Goal: Task Accomplishment & Management: Complete application form

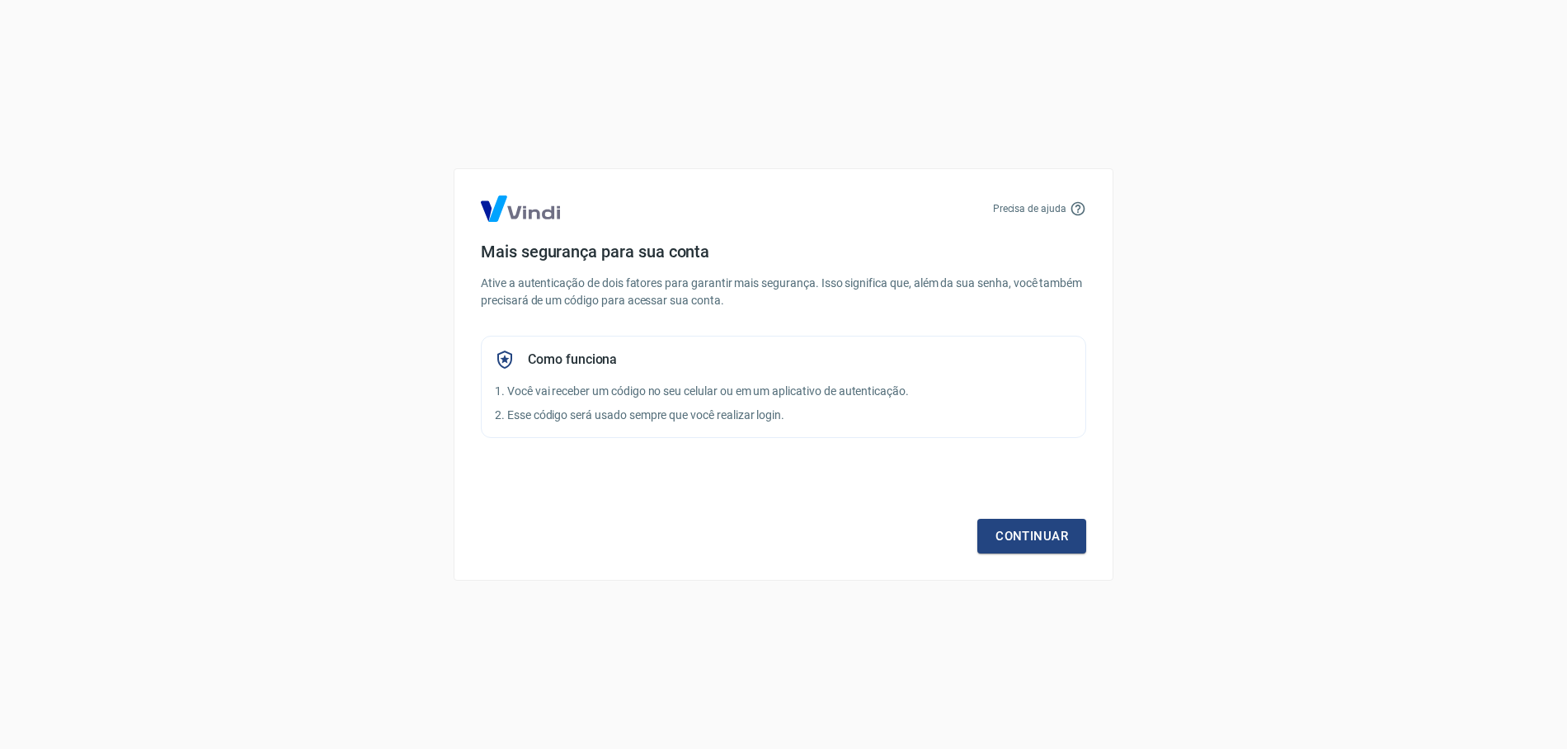
click at [749, 487] on div "Continuar" at bounding box center [783, 506] width 605 height 96
click at [986, 533] on link "Continuar" at bounding box center [1031, 536] width 109 height 35
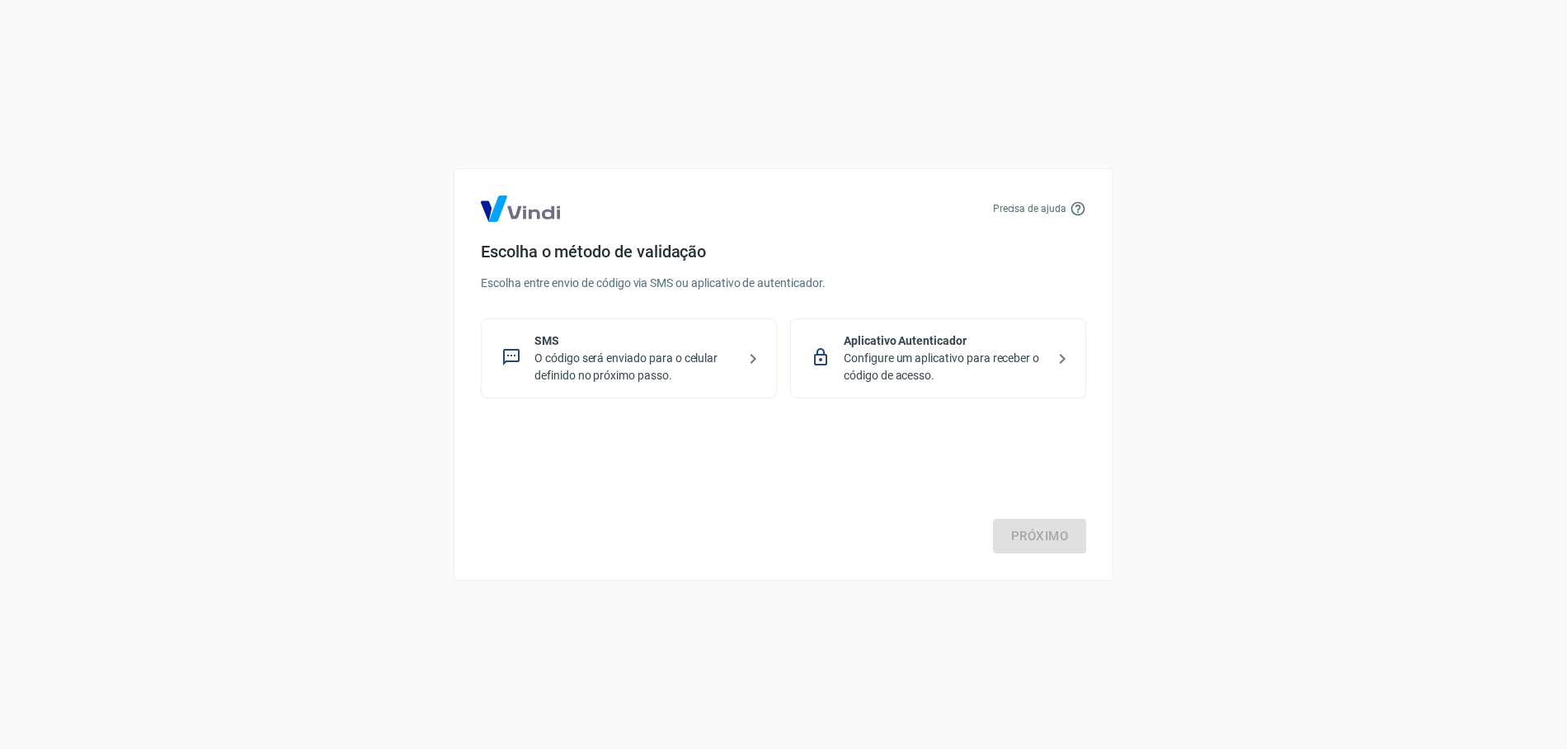
drag, startPoint x: 751, startPoint y: 500, endPoint x: 117, endPoint y: 448, distance: 636.2
click at [750, 500] on div "Próximo" at bounding box center [783, 485] width 605 height 135
click at [689, 359] on p "O código será enviado para o celular definido no próximo passo." at bounding box center [635, 367] width 202 height 35
click at [1052, 519] on link "Próximo" at bounding box center [1039, 536] width 93 height 35
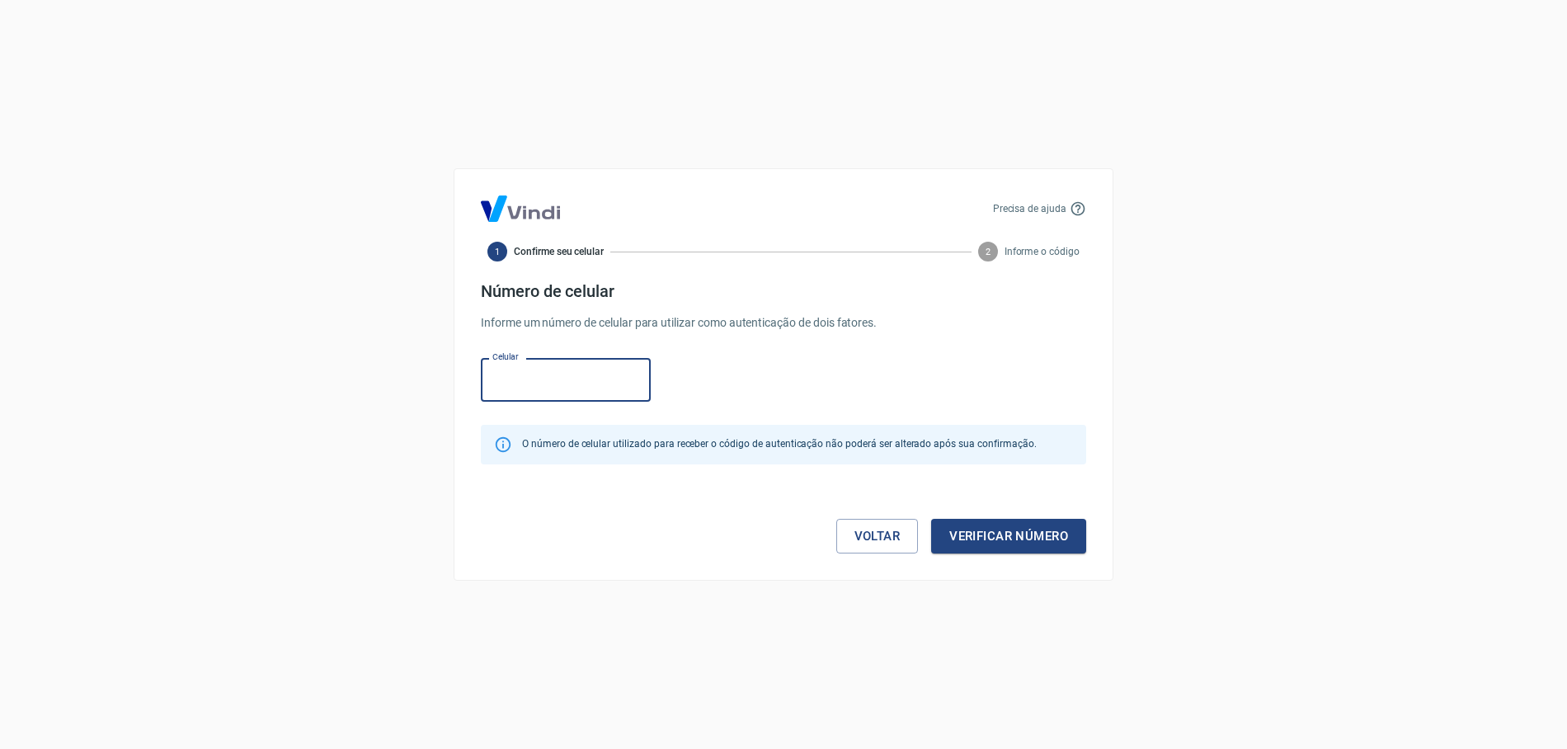
click at [574, 399] on input "Celular" at bounding box center [566, 380] width 170 height 44
type input "(19) 99819-9126"
click at [970, 531] on button "Verificar número" at bounding box center [1008, 536] width 155 height 35
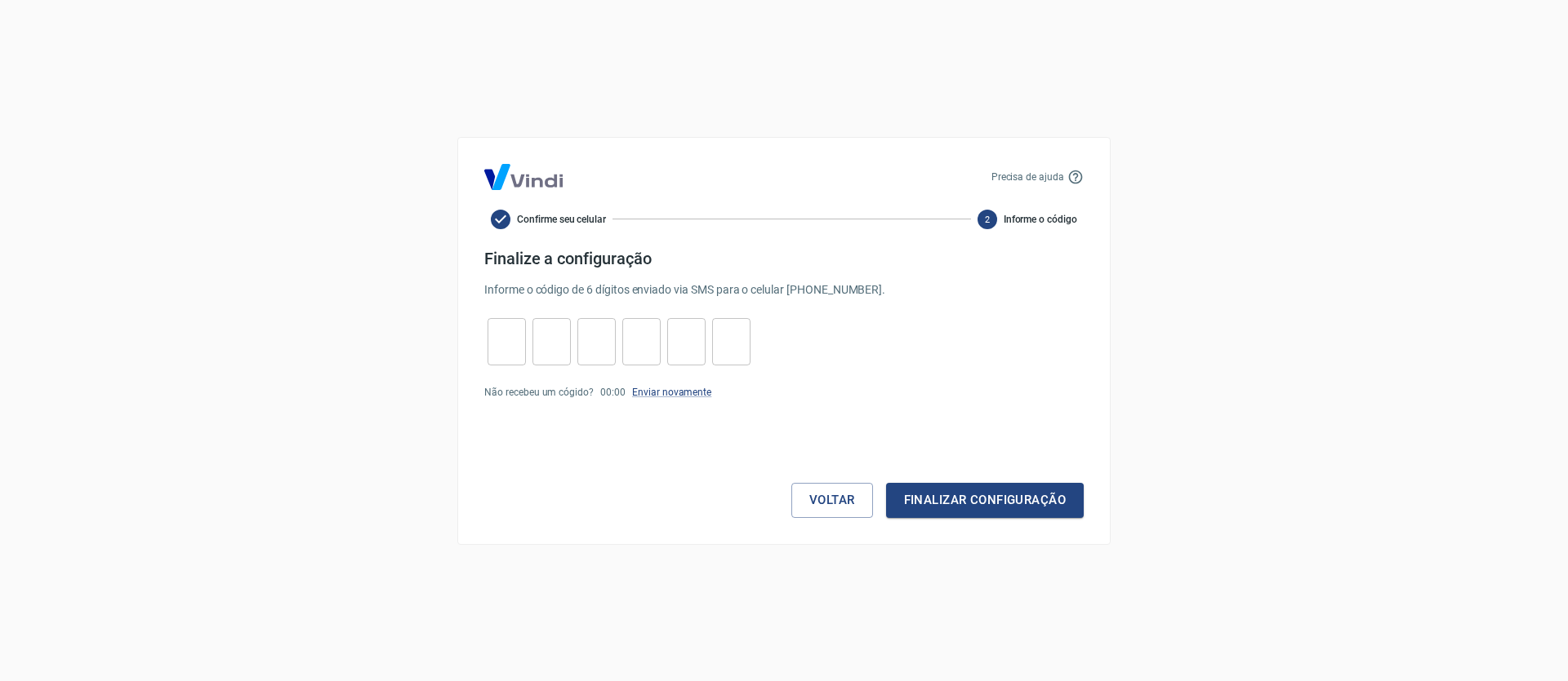
click at [499, 346] on input "tel" at bounding box center [506, 340] width 39 height 35
paste input "9"
type input "9"
type input "7"
type input "4"
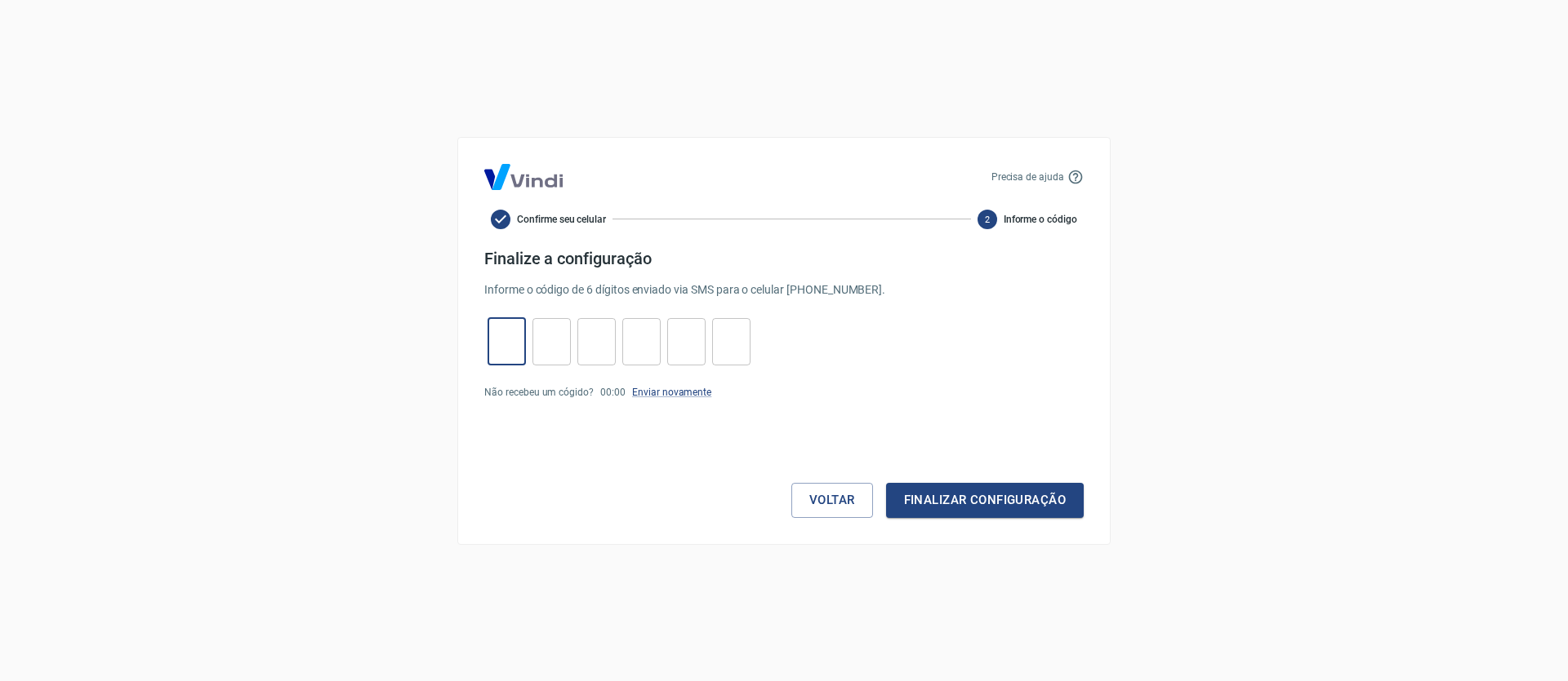
type input "0"
type input "6"
type input "0"
click at [993, 508] on button "Finalizar configuração" at bounding box center [986, 500] width 198 height 35
click at [675, 422] on link "Enviar novamente" at bounding box center [672, 423] width 79 height 12
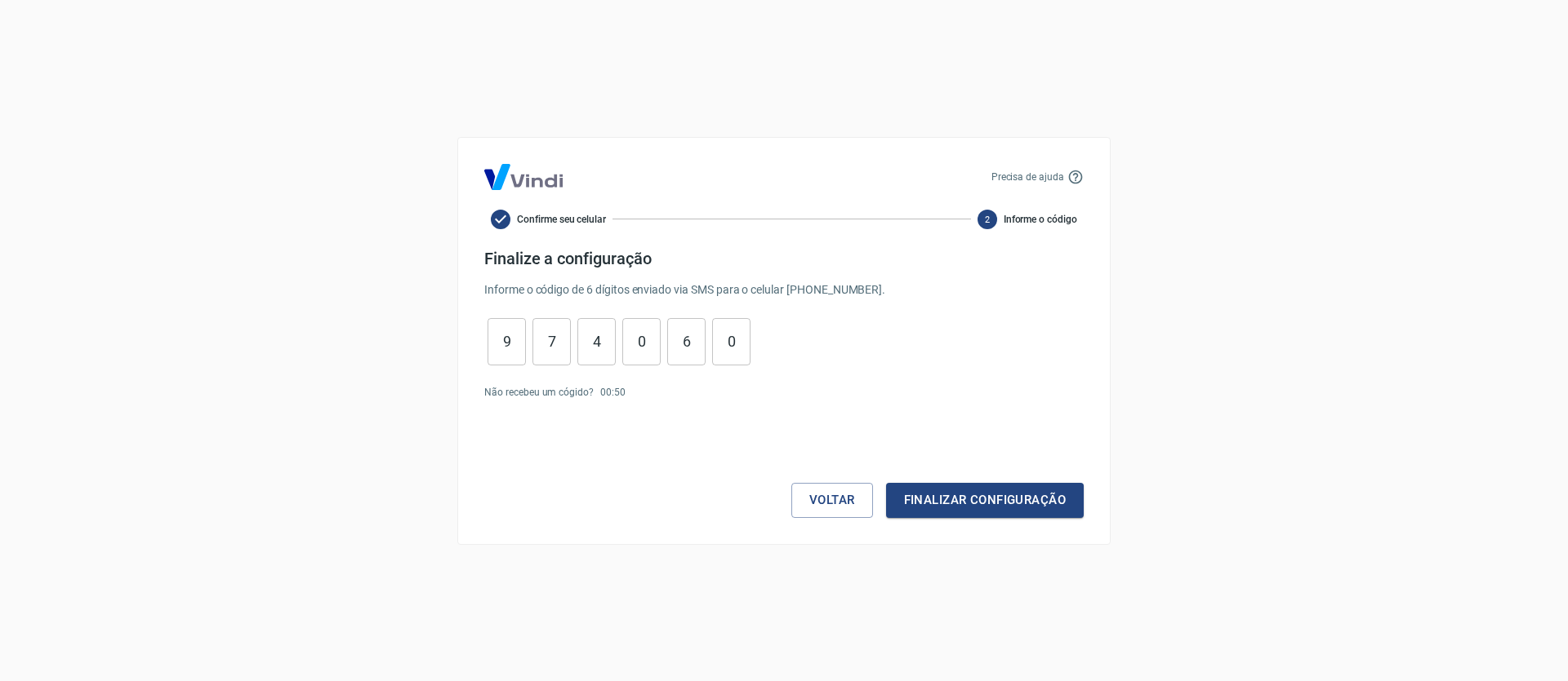
click at [497, 353] on input "9" at bounding box center [506, 340] width 39 height 35
paste input "6"
type input "6"
type input "5"
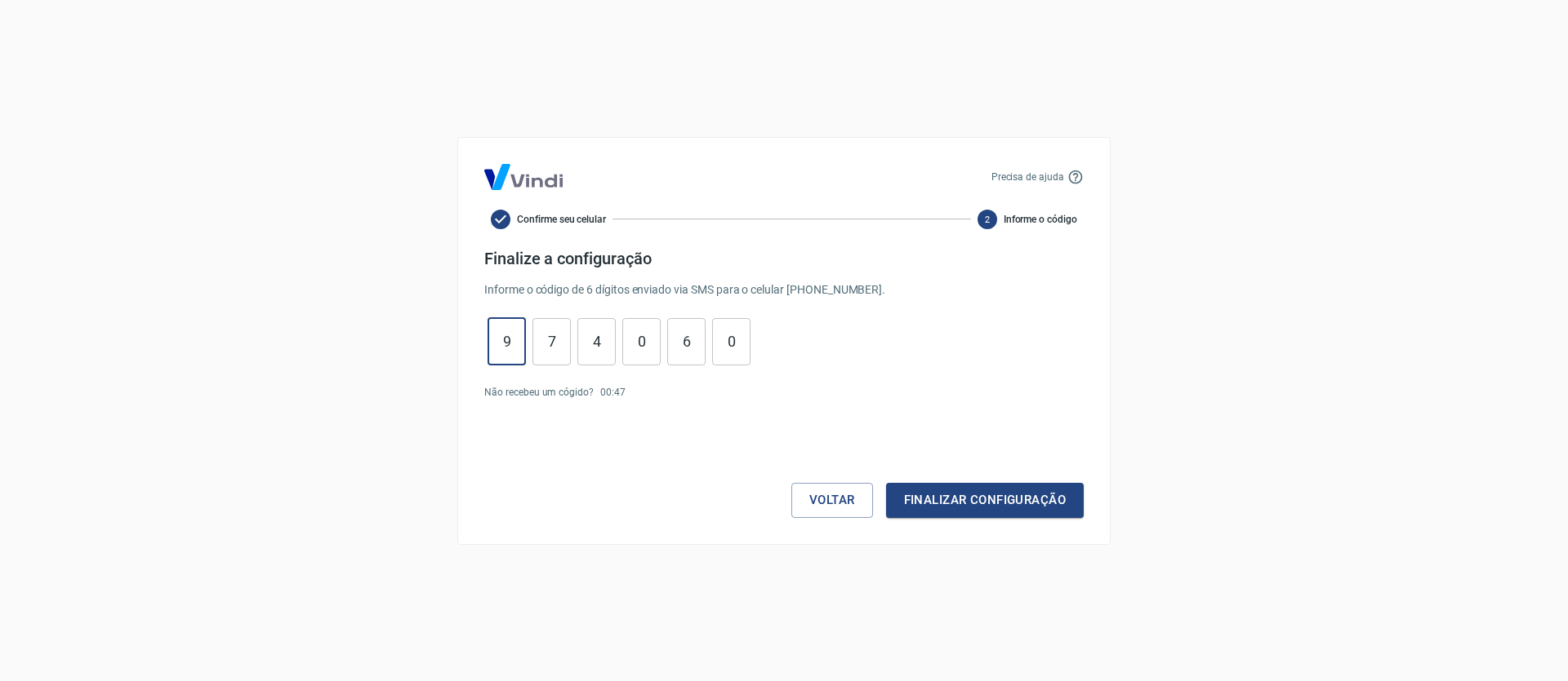
type input "5"
type input "7"
type input "3"
type input "8"
type input "6"
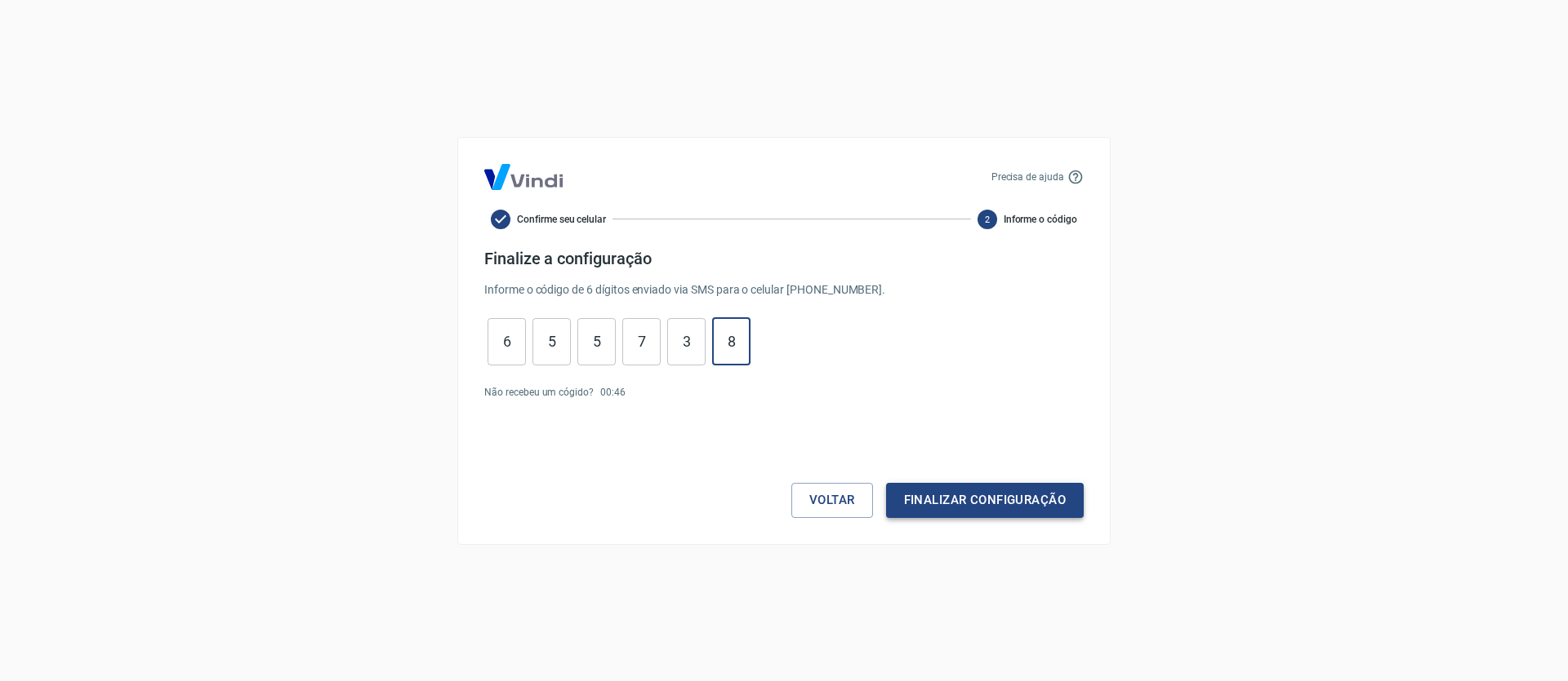
click at [1035, 502] on button "Finalizar configuração" at bounding box center [986, 500] width 198 height 35
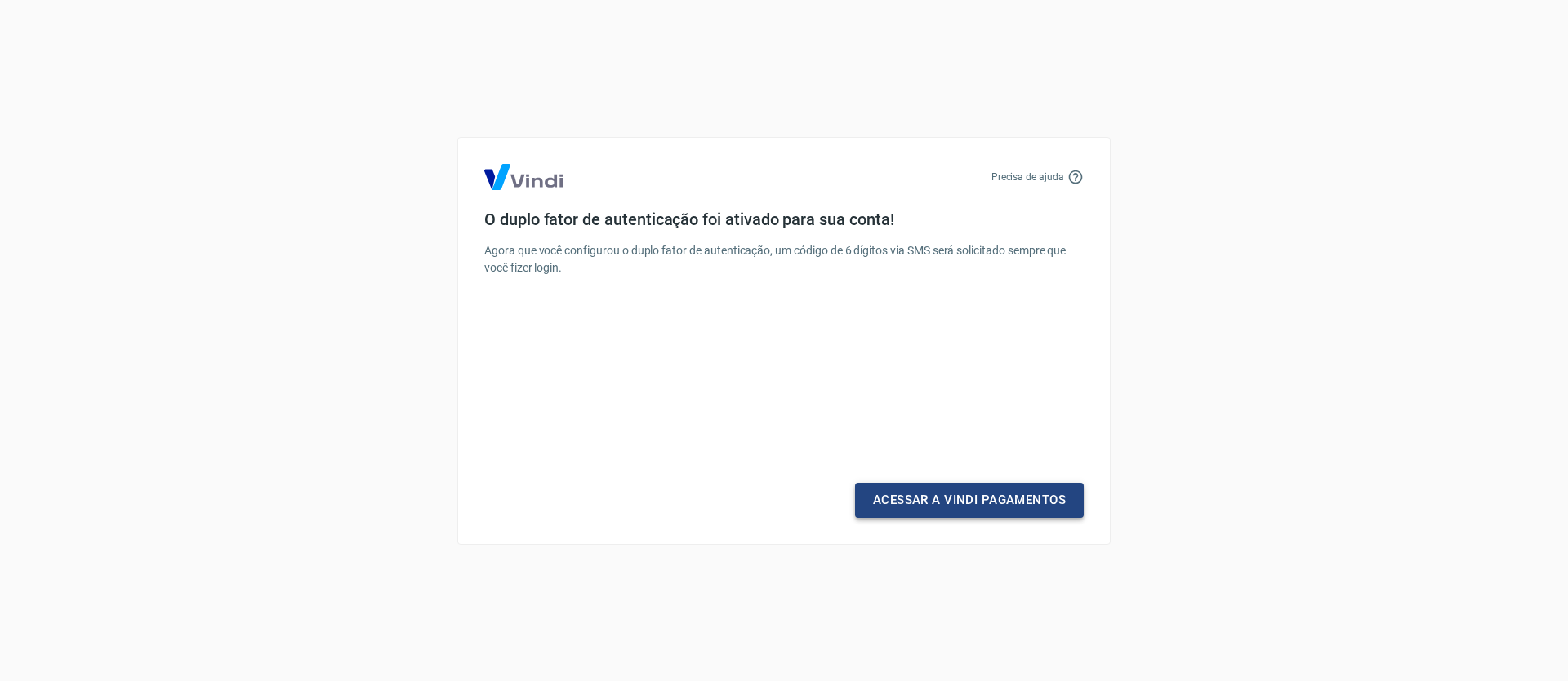
click at [938, 500] on link "Acessar a Vindi Pagamentos" at bounding box center [969, 500] width 229 height 35
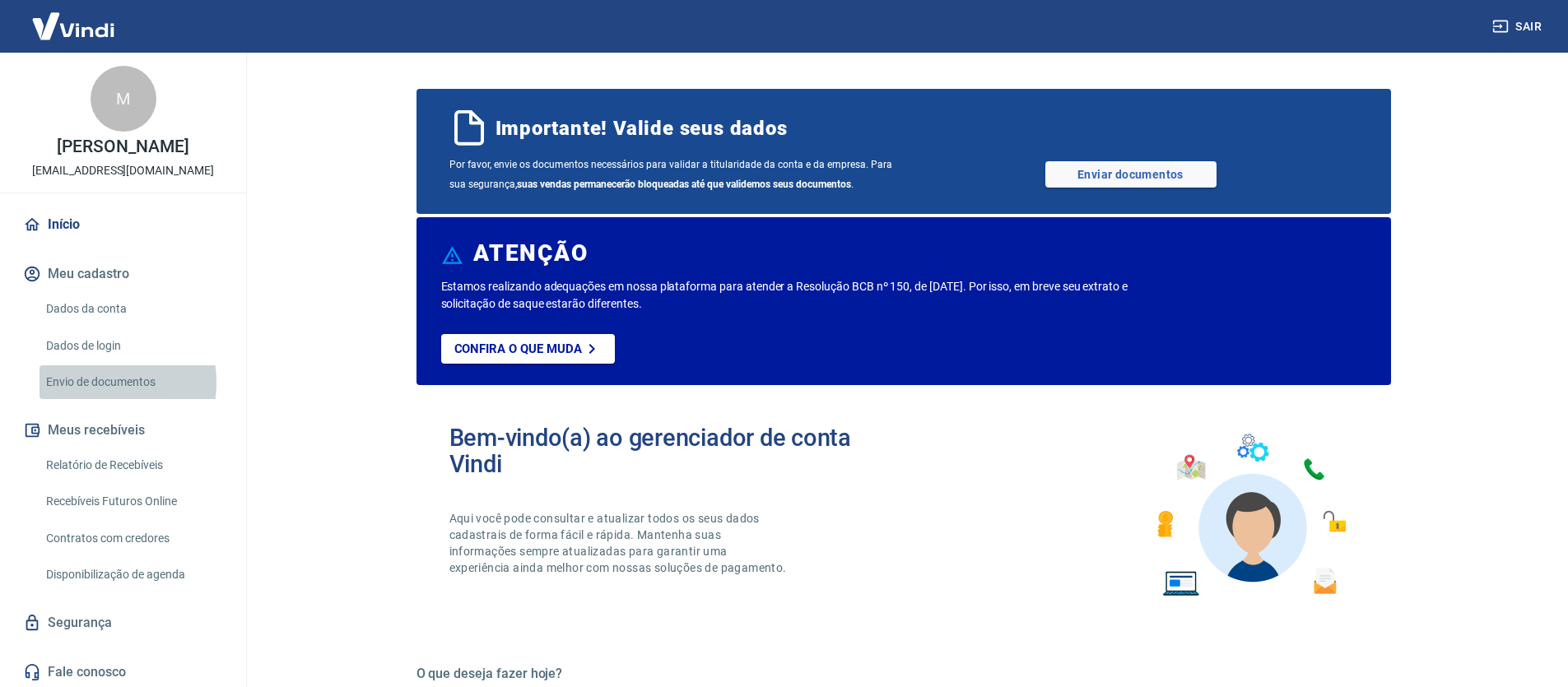
click at [96, 399] on link "Envio de documentos" at bounding box center [133, 382] width 187 height 34
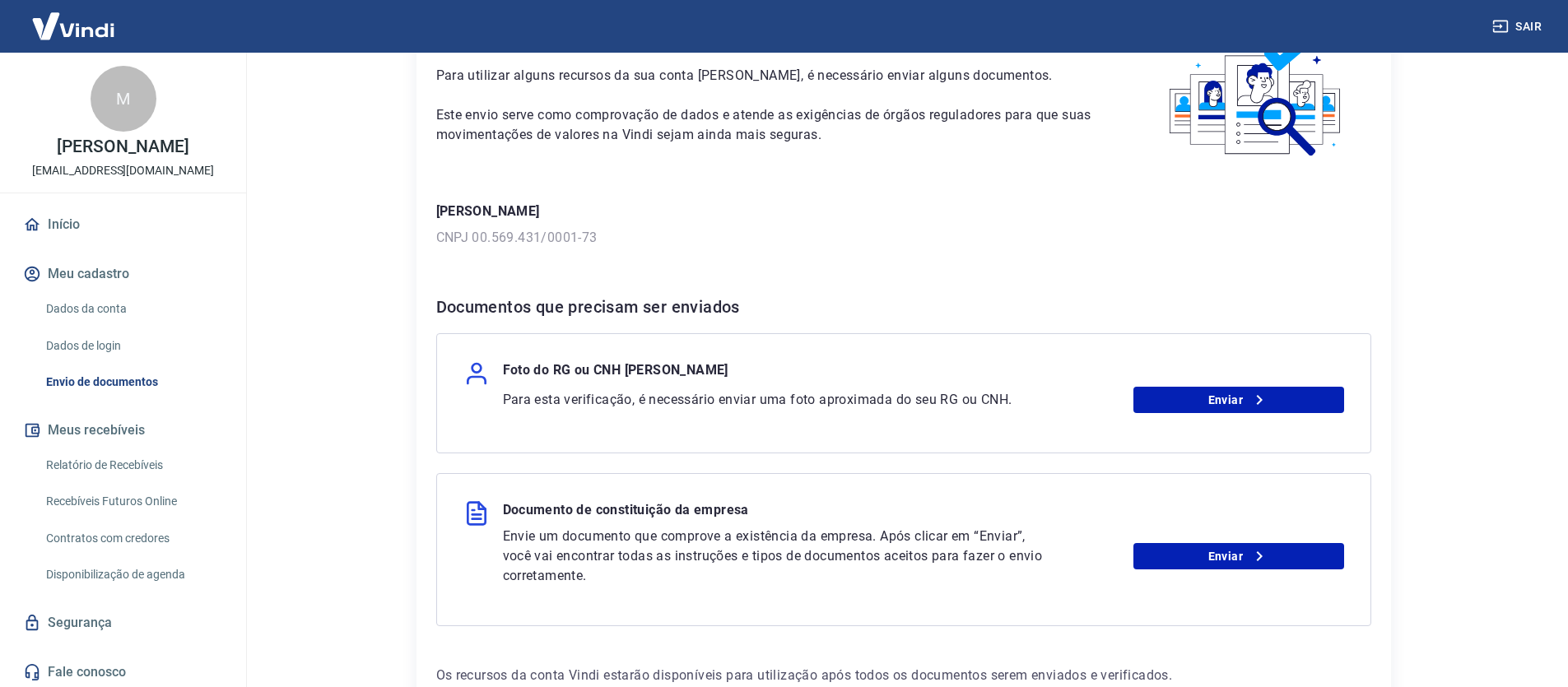
scroll to position [214, 0]
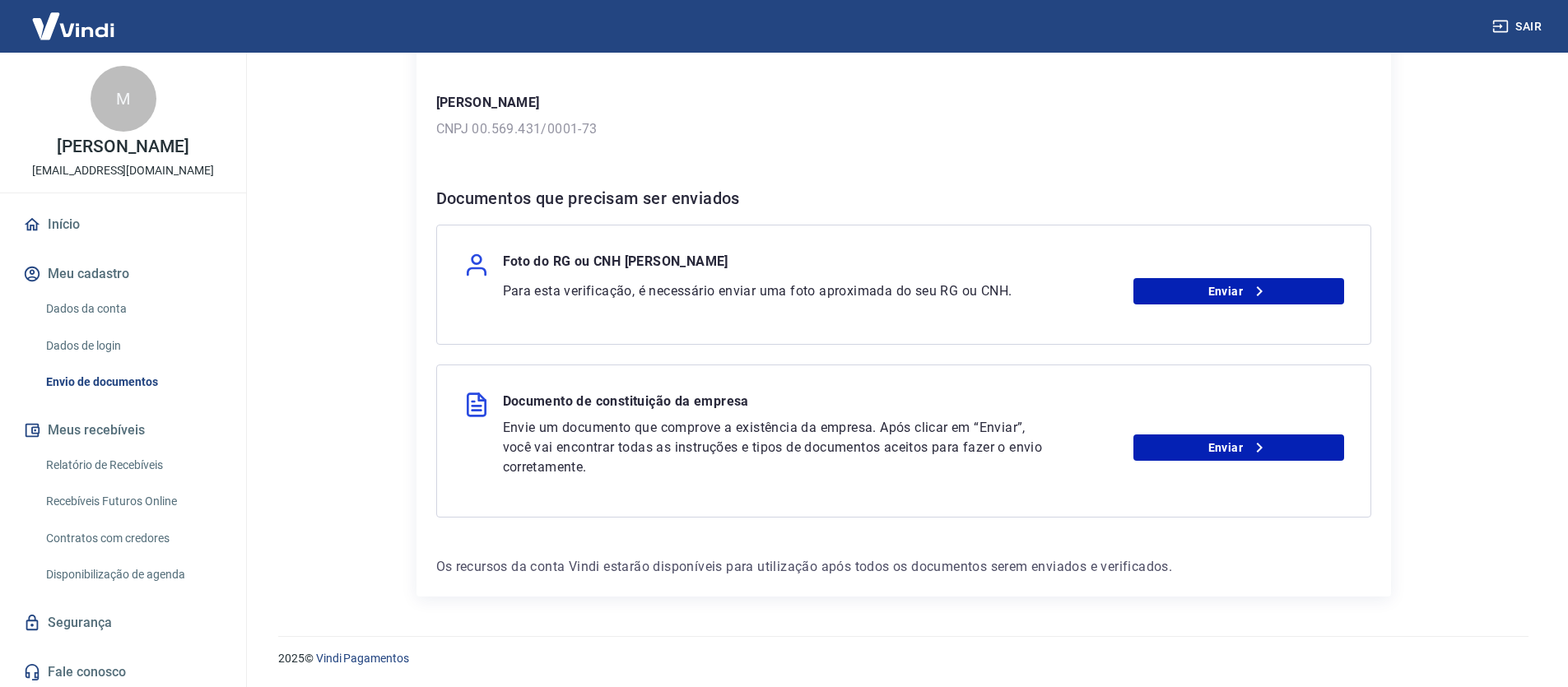
click at [757, 294] on p "Para esta verificação, é necessário enviar uma foto aproximada do seu RG ou CNH." at bounding box center [776, 292] width 546 height 20
click at [694, 270] on p "Foto do RG ou CNH Mariela dos Santos de Oliveira" at bounding box center [616, 265] width 226 height 26
drag, startPoint x: 769, startPoint y: 262, endPoint x: 552, endPoint y: 259, distance: 217.0
click at [552, 259] on div "Foto do RG ou CNH Mariela dos Santos de Oliveira" at bounding box center [903, 265] width 880 height 26
copy p "RG ou CNH Mariela dos Santos de Oliveira"
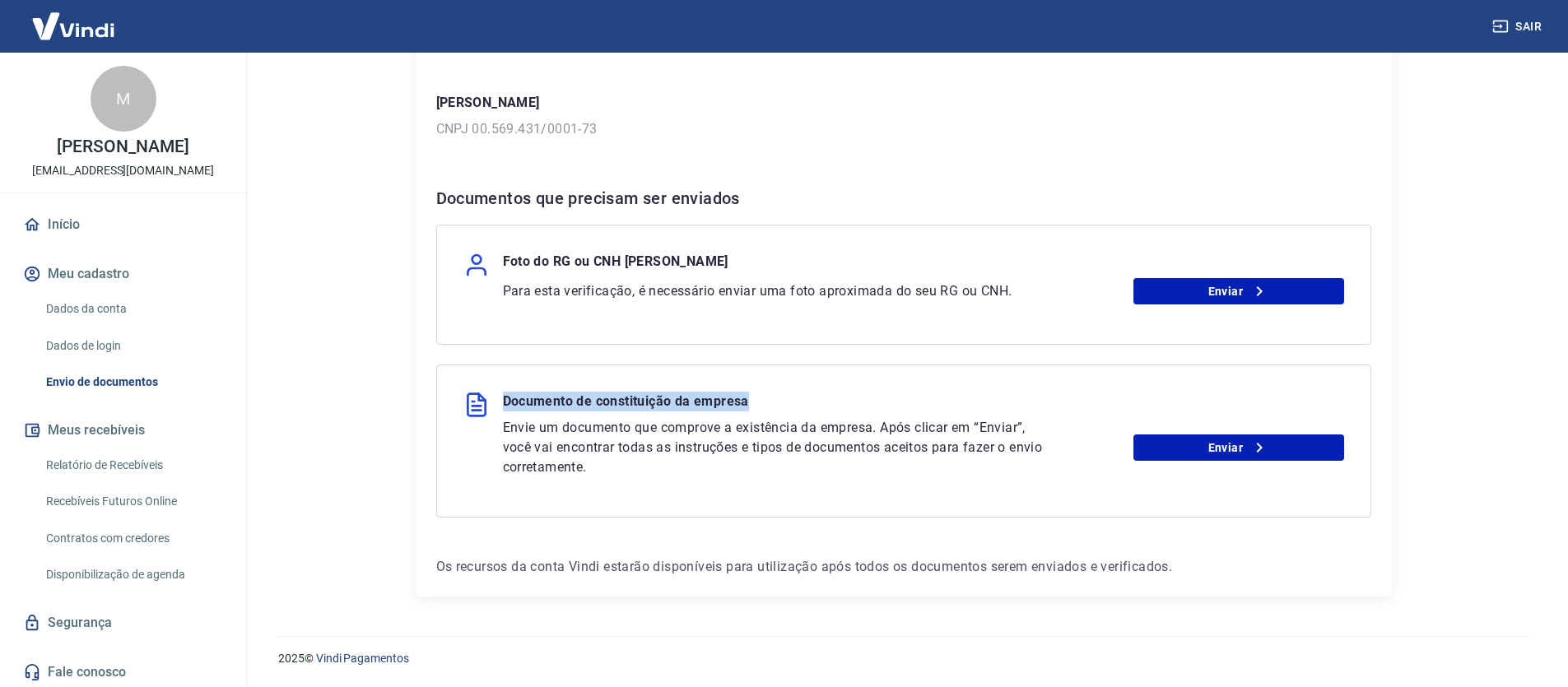
drag, startPoint x: 757, startPoint y: 405, endPoint x: 503, endPoint y: 407, distance: 254.0
click at [503, 407] on div "Documento de constituição da empresa" at bounding box center [903, 404] width 880 height 26
copy p "Documento de constituição da empresa"
click at [1238, 448] on link "Enviar" at bounding box center [1238, 447] width 211 height 26
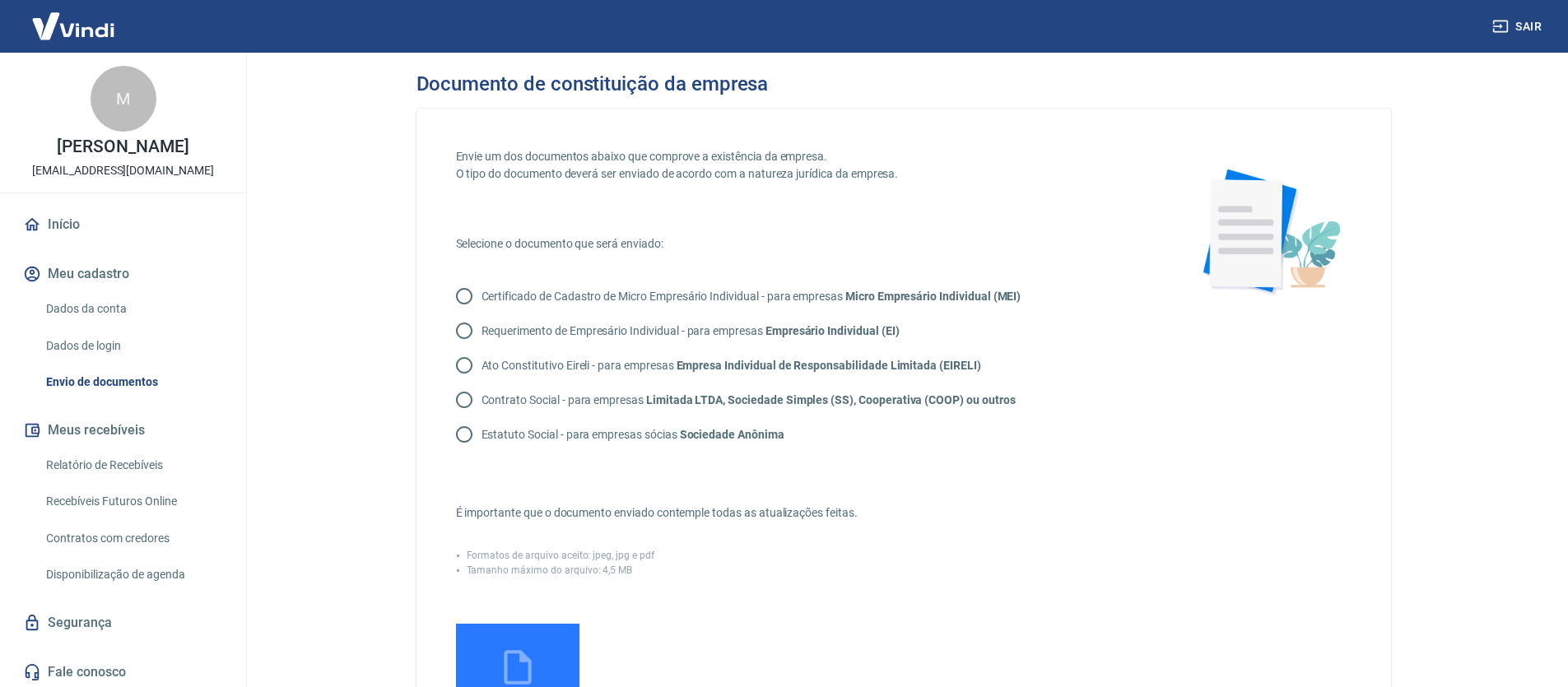
click at [582, 401] on p "Contrato Social - para empresas Limitada LTDA, Sociedade Simples (SS), Cooperat…" at bounding box center [748, 399] width 534 height 17
click at [481, 401] on input "Contrato Social - para empresas Limitada LTDA, Sociedade Simples (SS), Cooperat…" at bounding box center [464, 399] width 35 height 35
radio input "true"
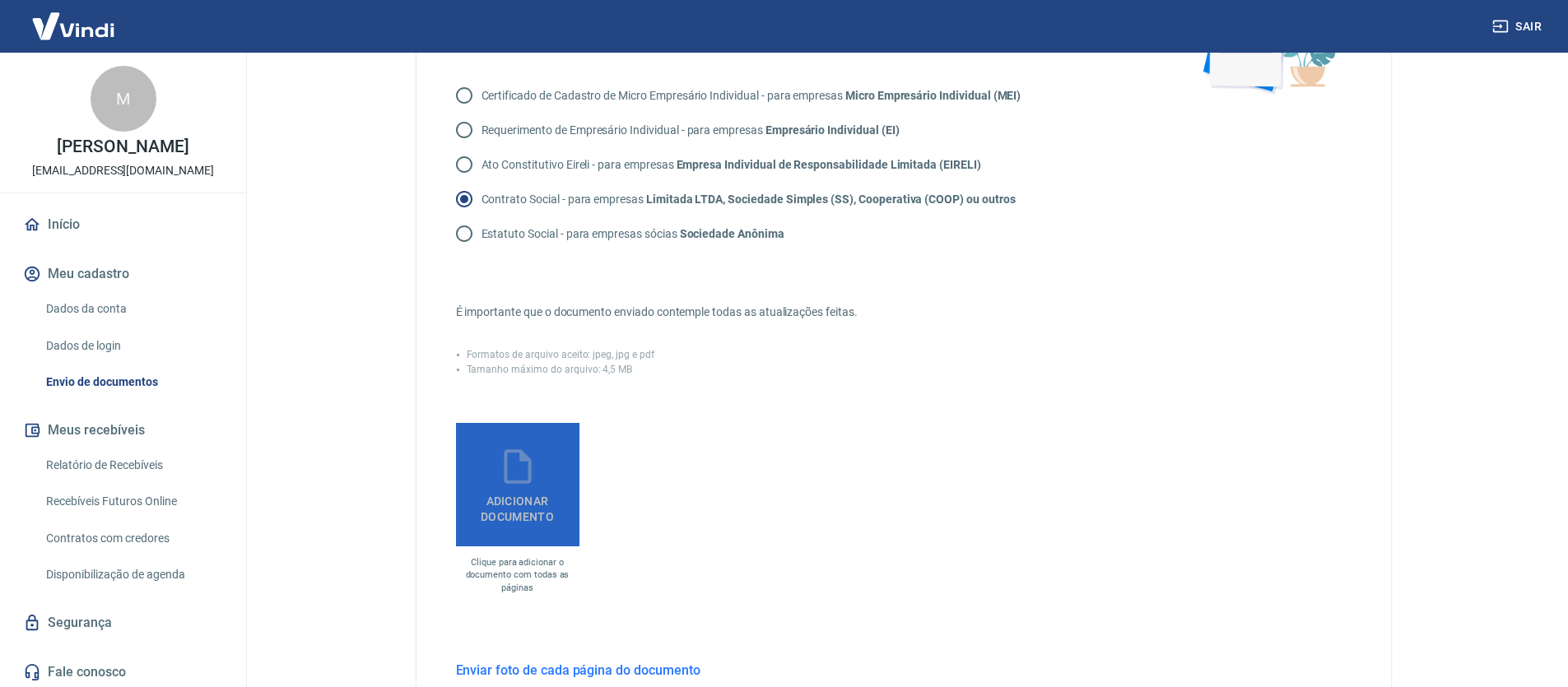
click at [528, 503] on span "Adicionar documento" at bounding box center [517, 505] width 110 height 37
click at [0, 0] on input "Adicionar documento" at bounding box center [0, 0] width 0 height 0
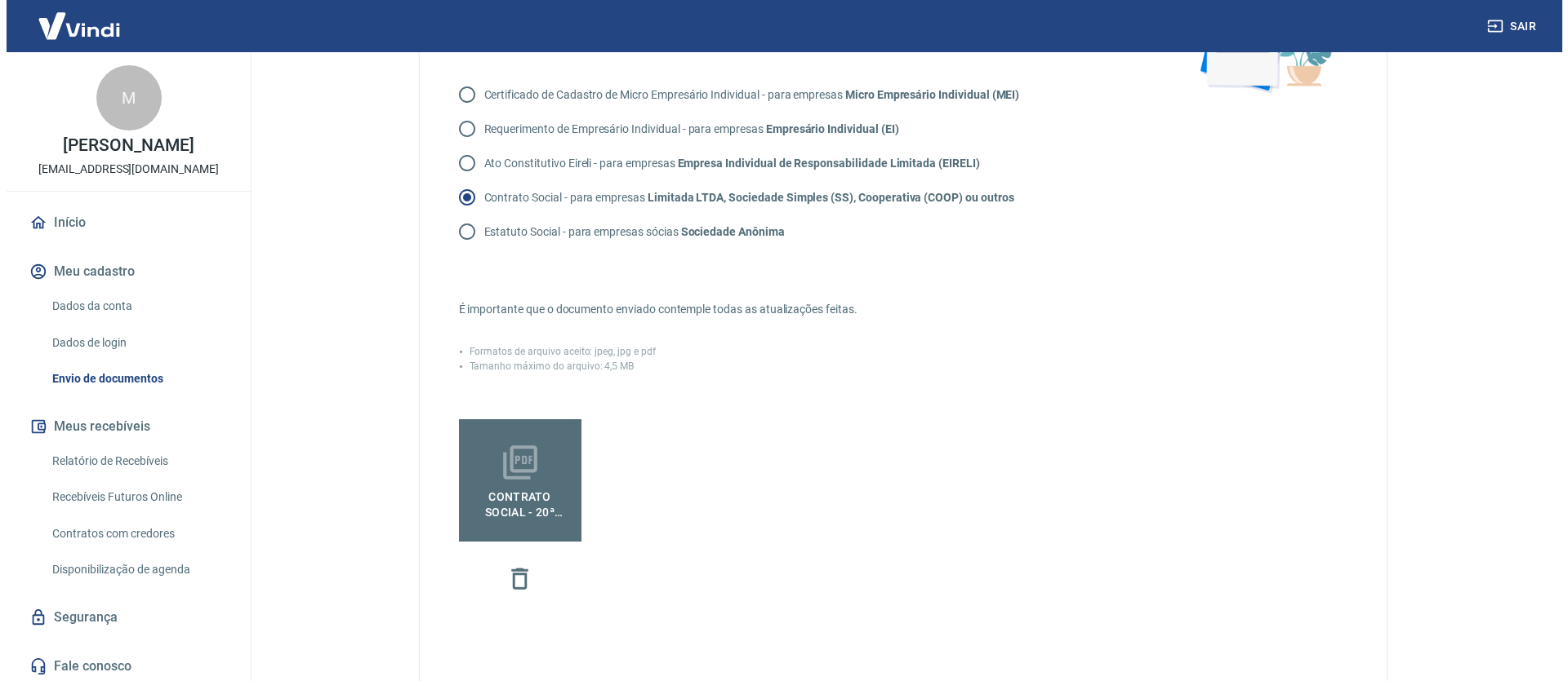
scroll to position [450, 0]
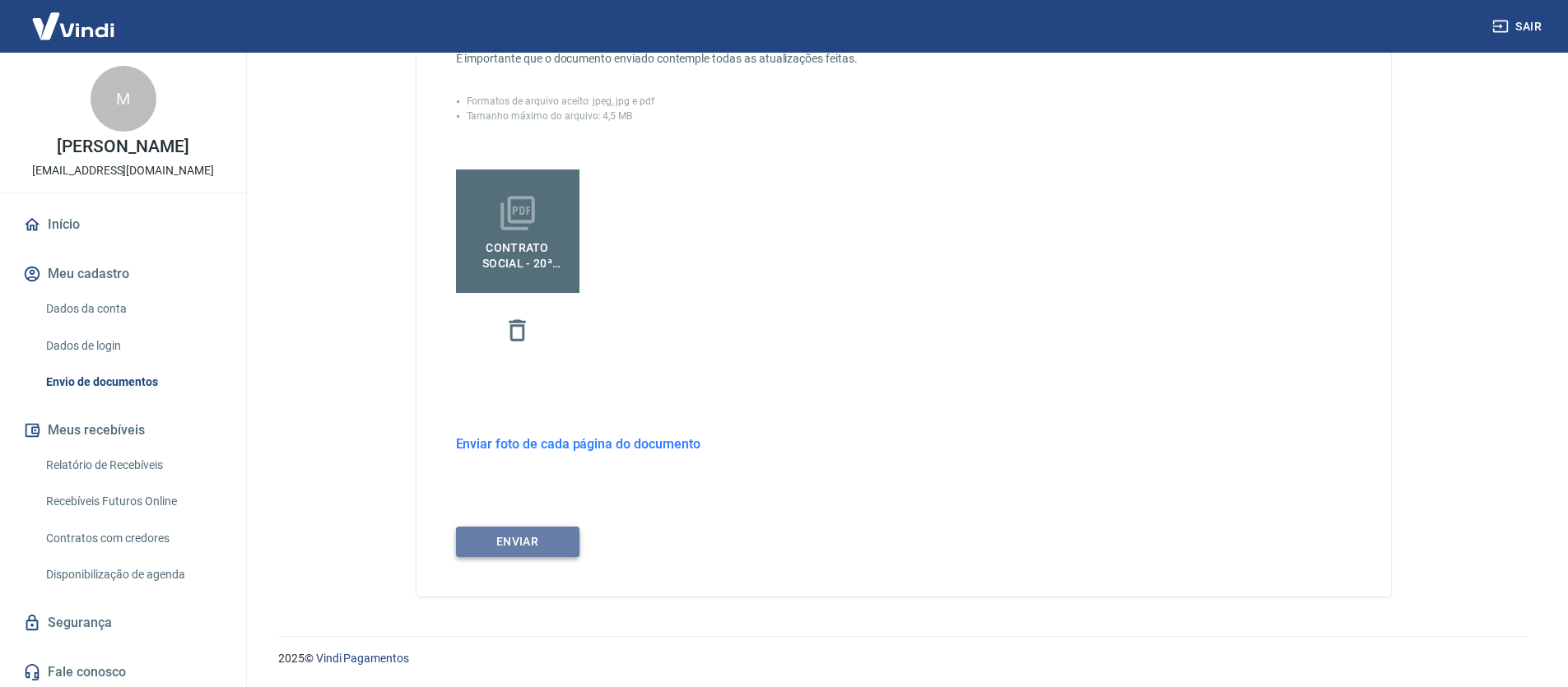
click at [549, 541] on button "ENVIAR" at bounding box center [518, 542] width 124 height 31
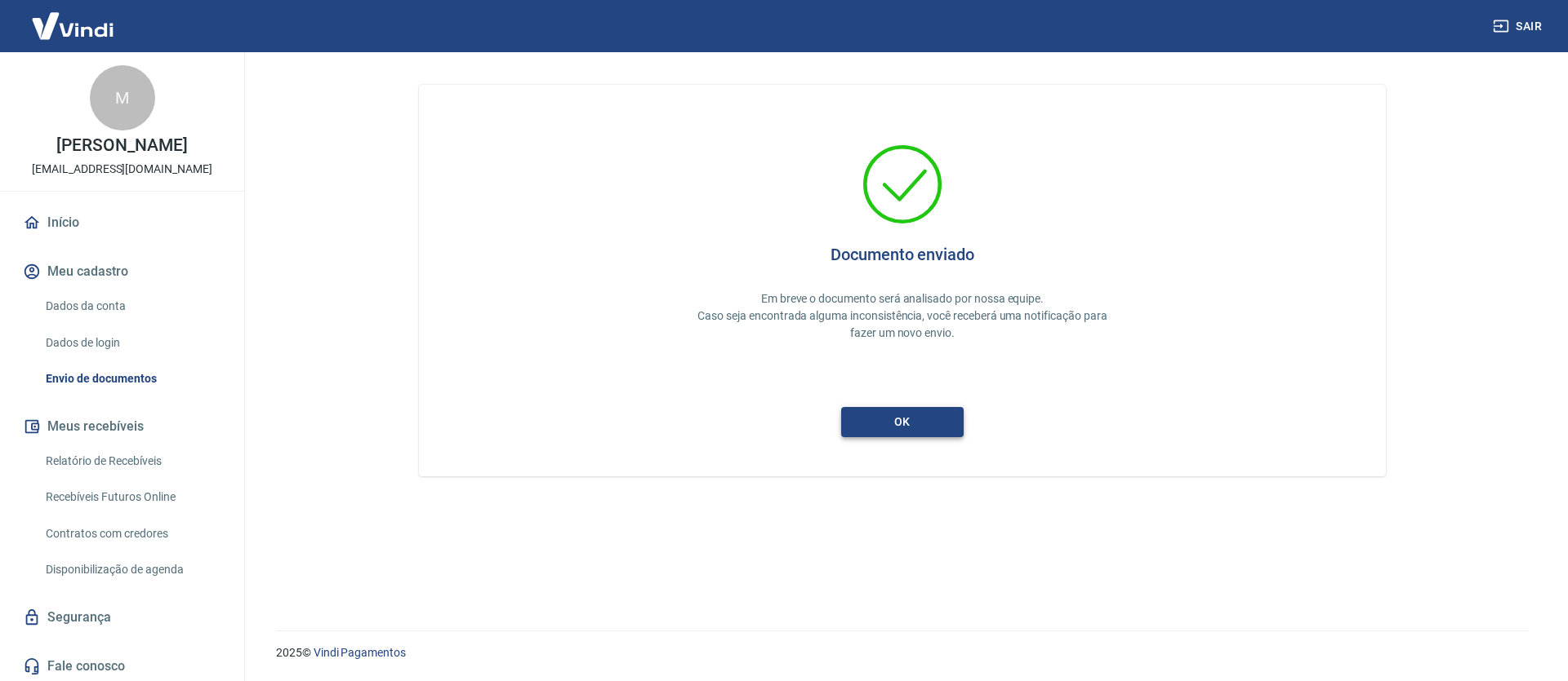
click at [946, 420] on button "ok" at bounding box center [902, 422] width 123 height 31
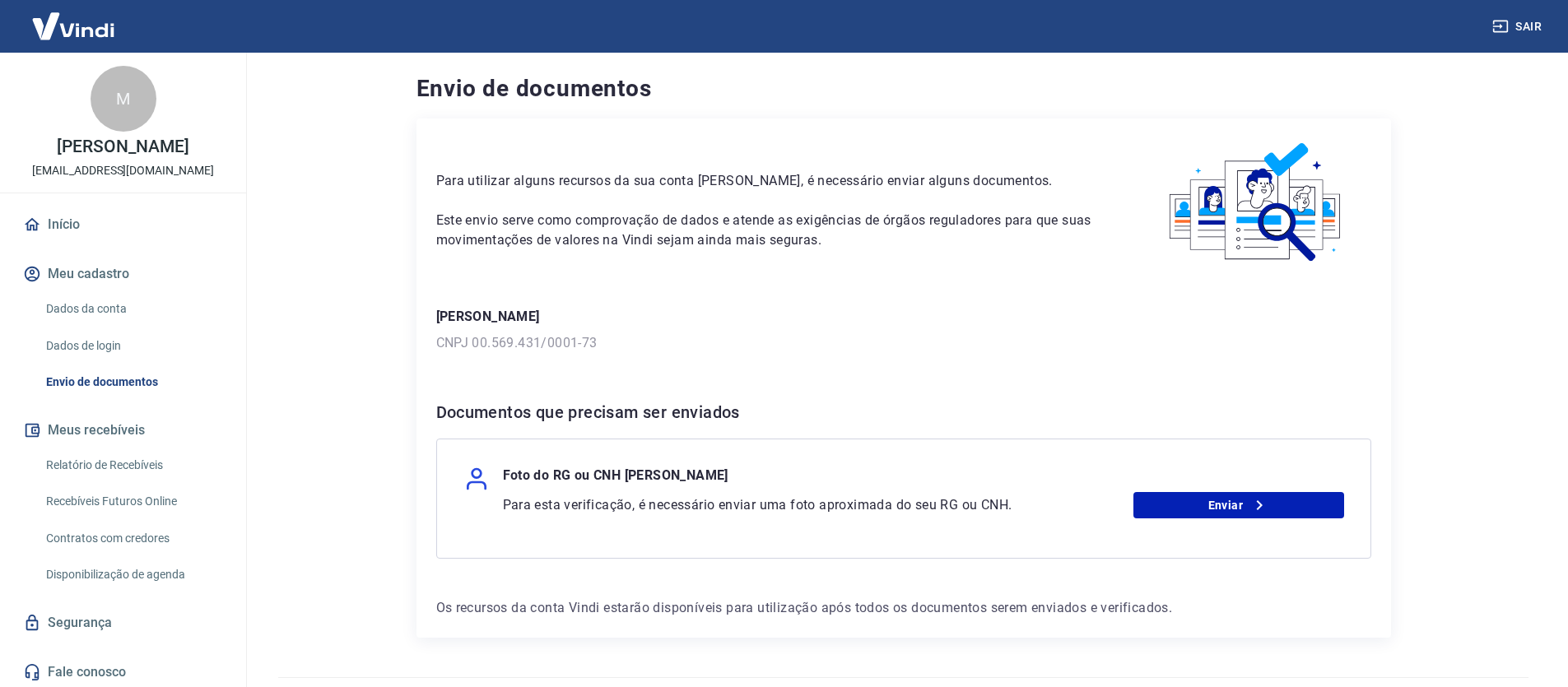
click at [122, 399] on link "Envio de documentos" at bounding box center [133, 382] width 187 height 34
click at [1224, 514] on link "Enviar" at bounding box center [1238, 505] width 211 height 26
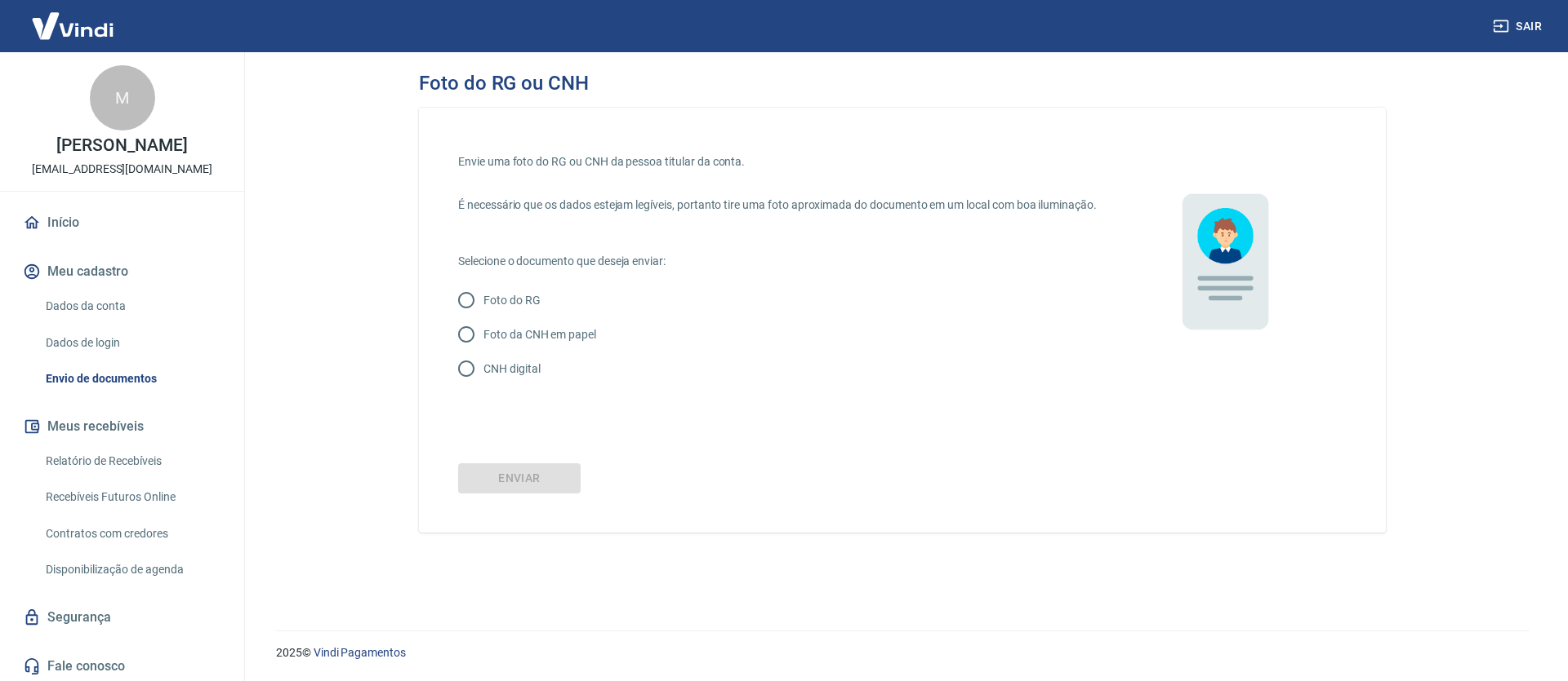
click at [523, 378] on p "CNH digital" at bounding box center [511, 368] width 56 height 17
click at [483, 384] on input "CNH digital" at bounding box center [466, 368] width 35 height 35
radio input "true"
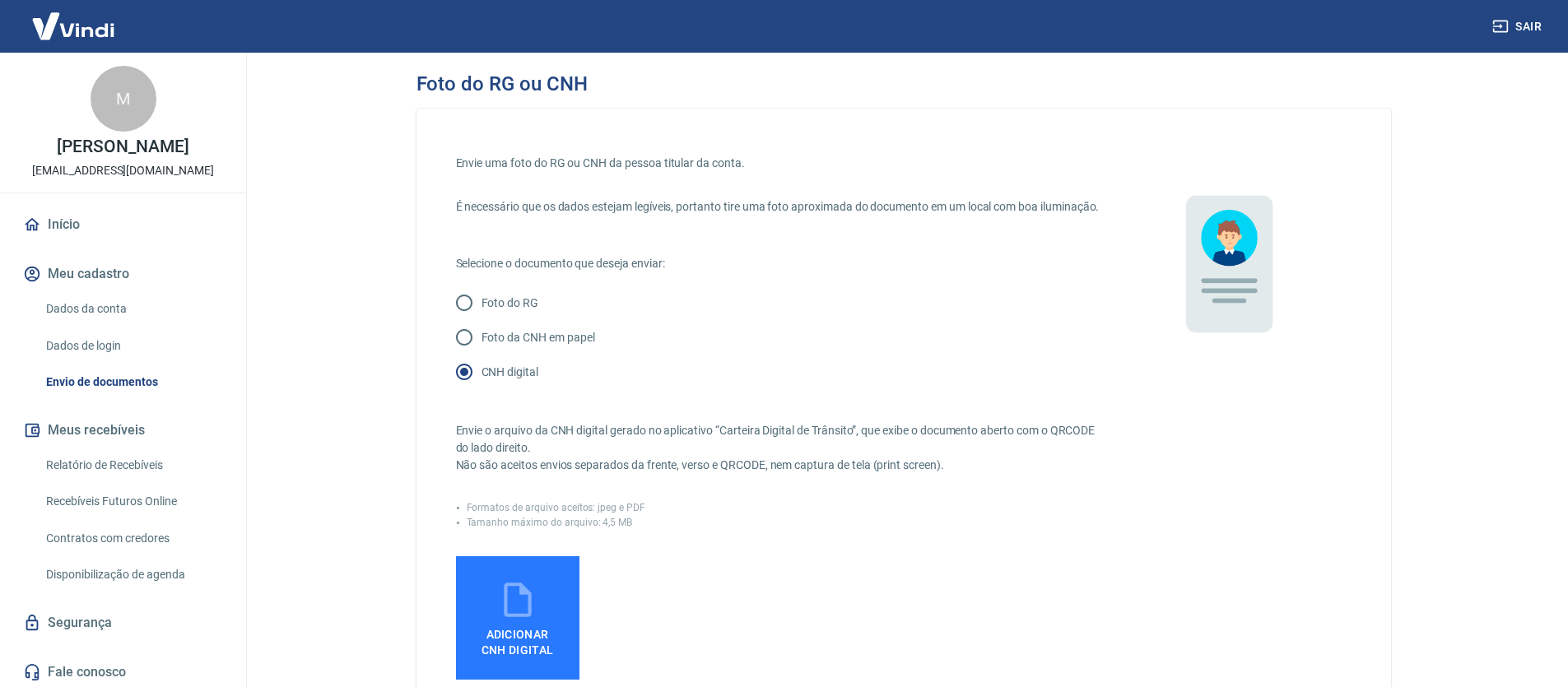
scroll to position [121, 0]
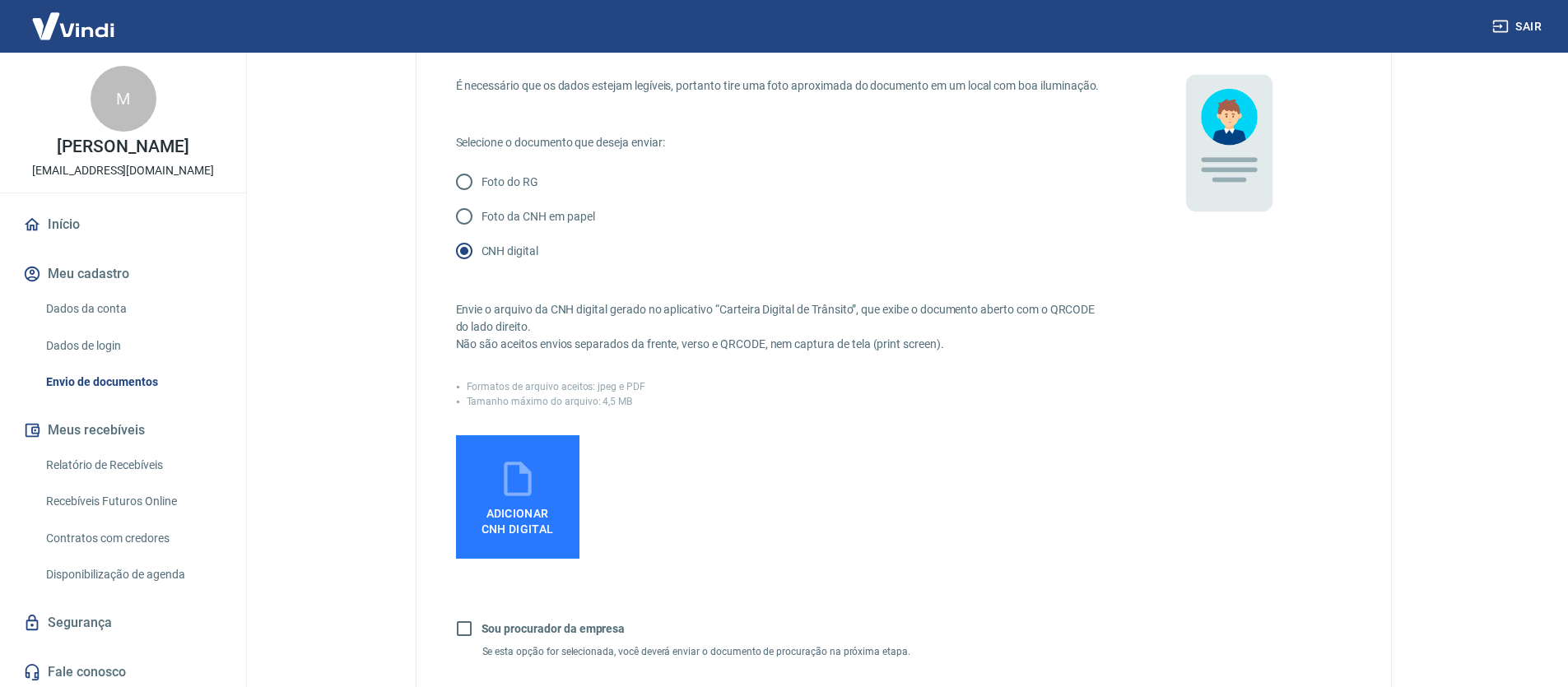
click at [523, 478] on icon at bounding box center [517, 478] width 41 height 41
click at [0, 0] on input "Adicionar CNH Digital" at bounding box center [0, 0] width 0 height 0
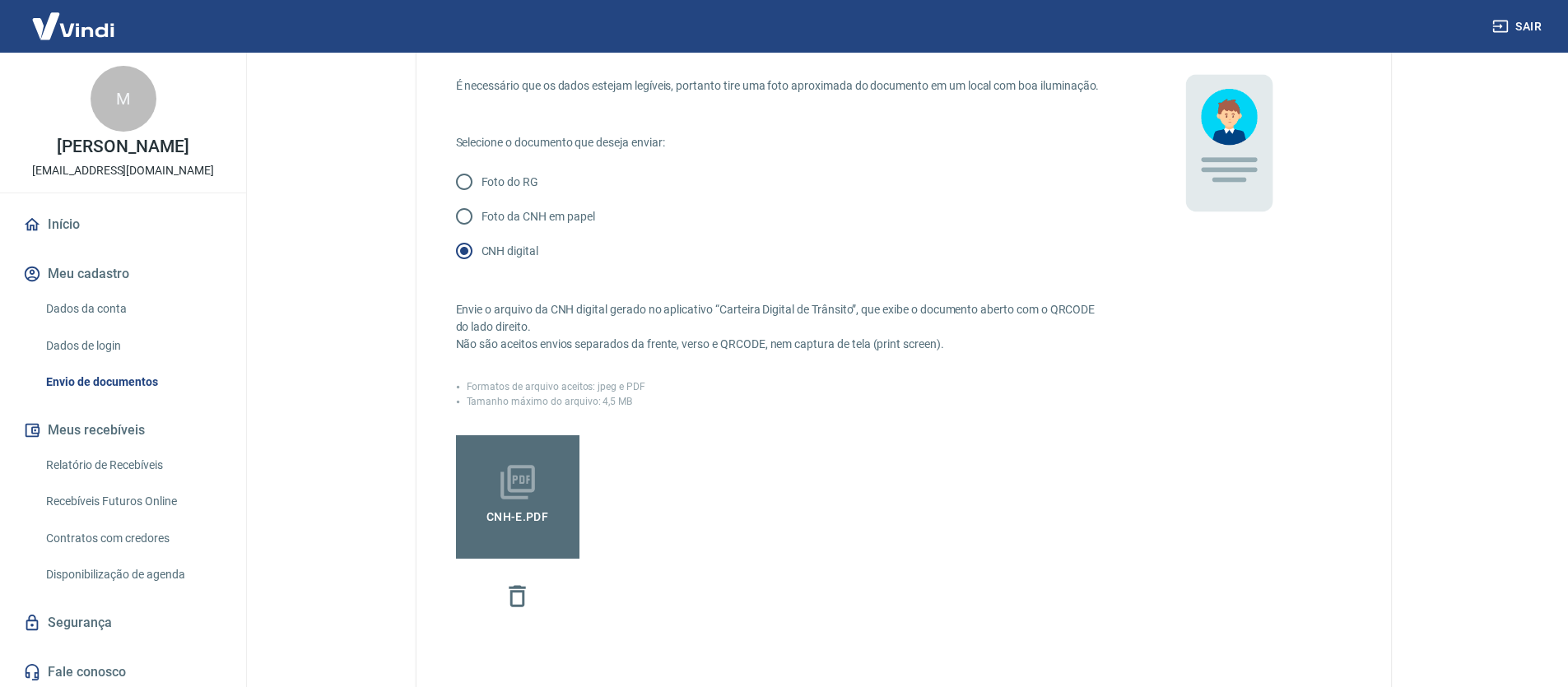
scroll to position [416, 0]
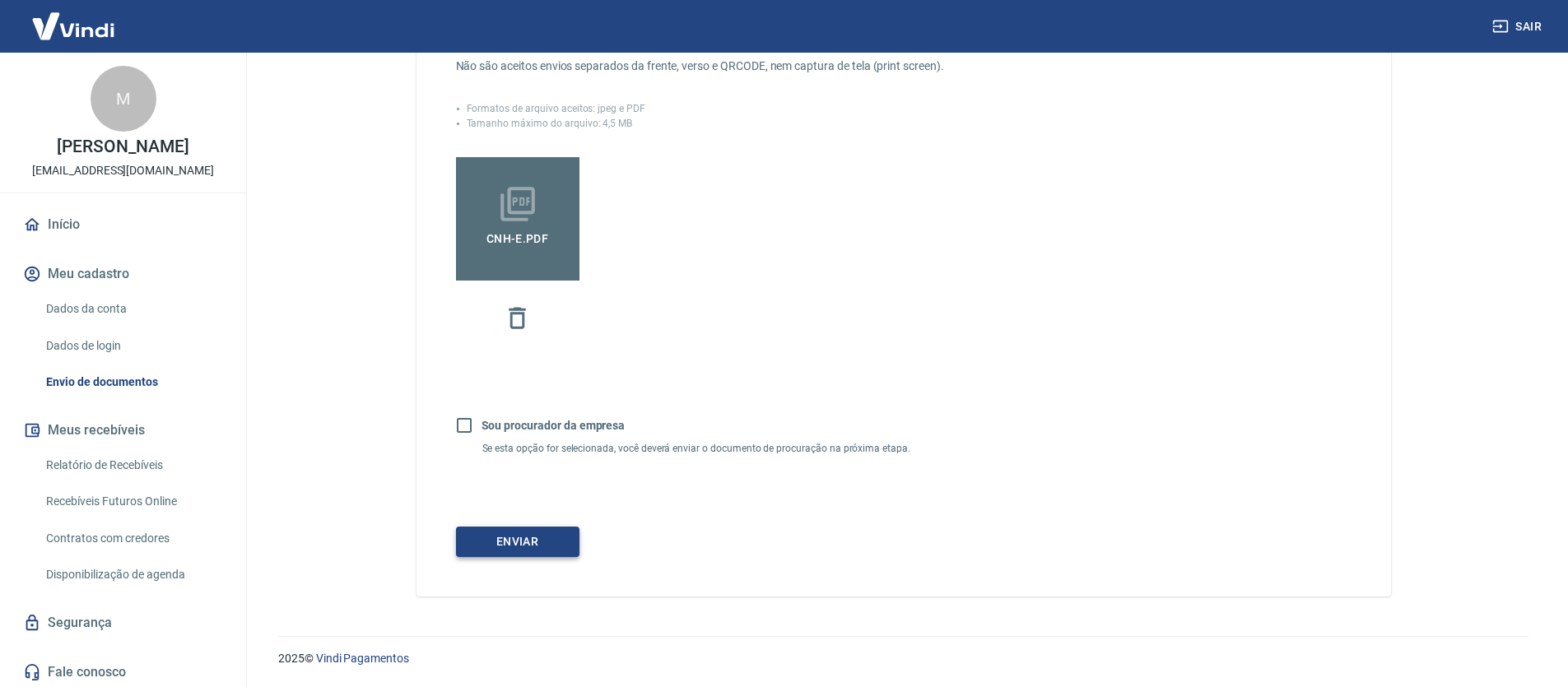
click at [560, 542] on button "Enviar" at bounding box center [518, 542] width 124 height 31
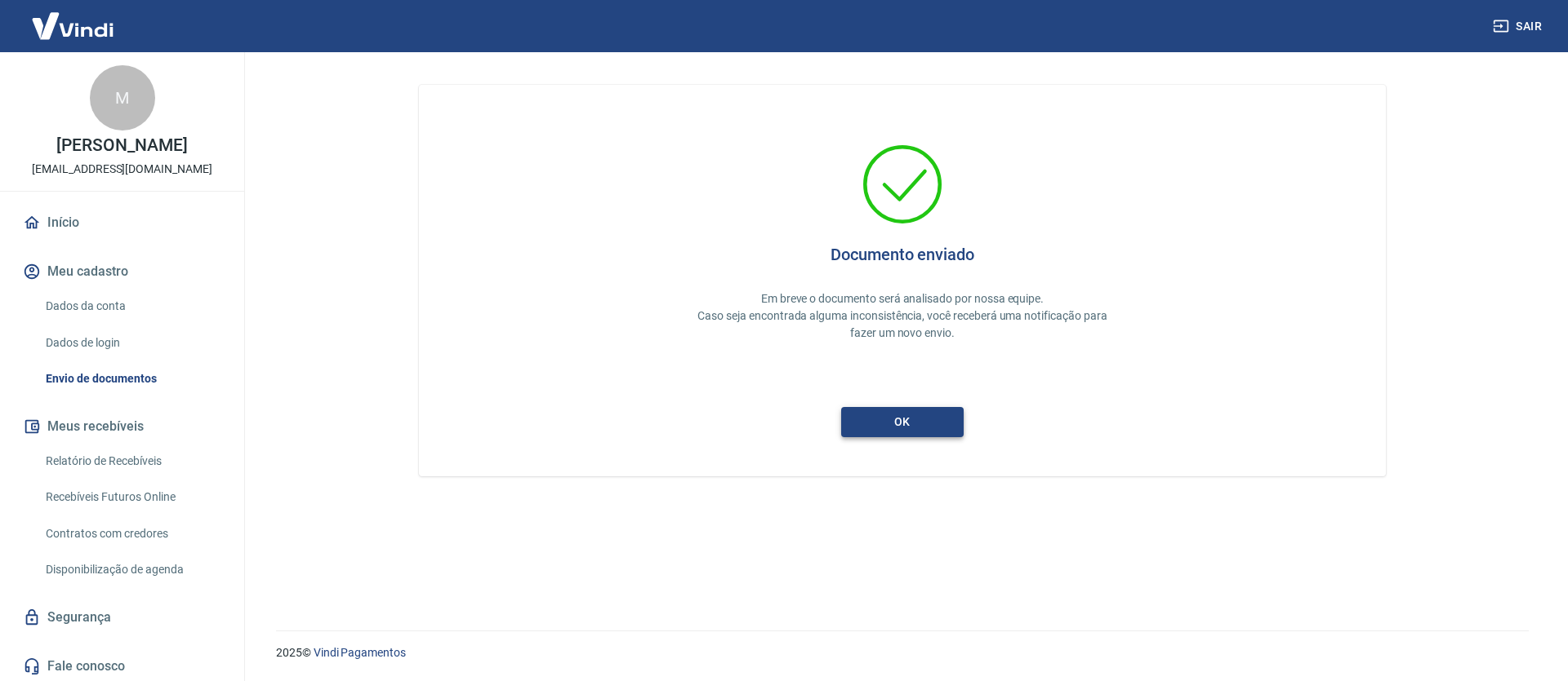
click at [921, 427] on button "ok" at bounding box center [902, 422] width 123 height 31
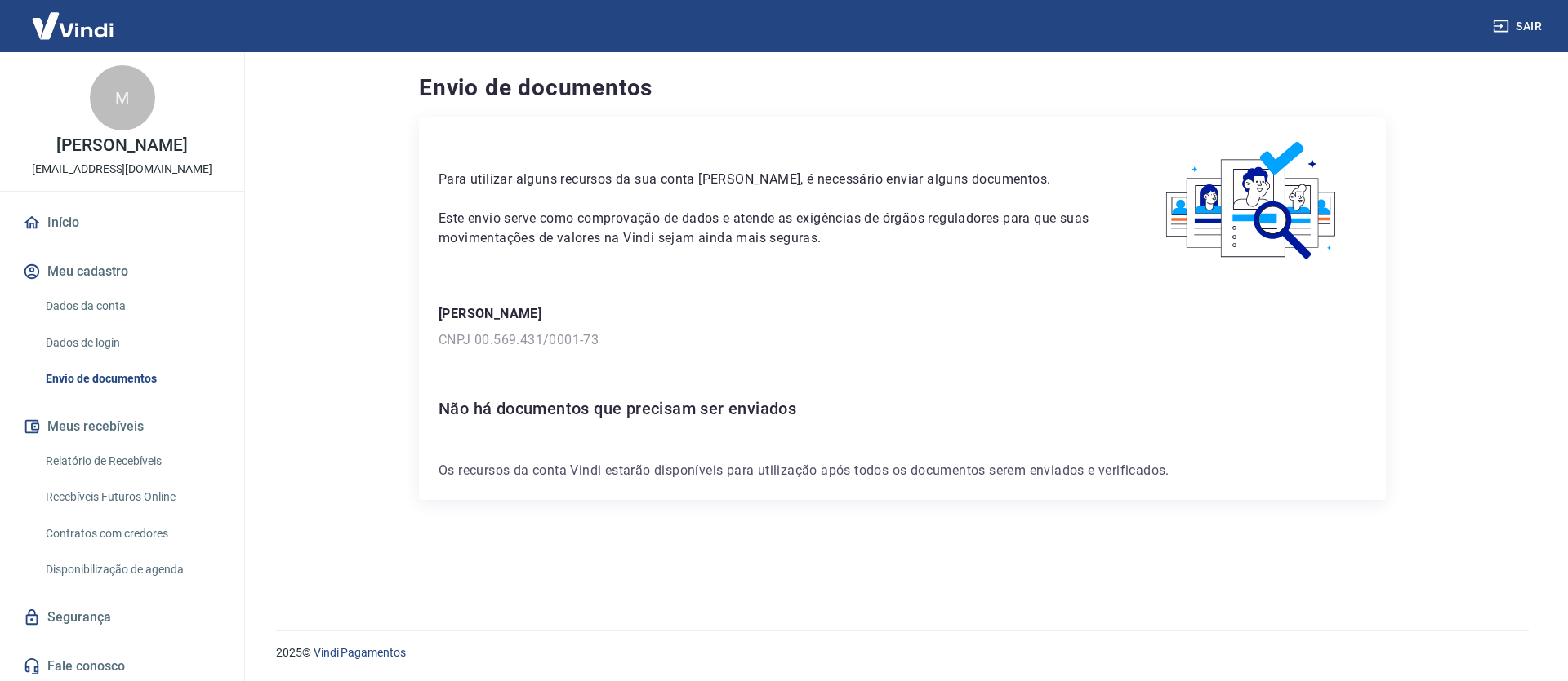
click at [645, 425] on div "Para utilizar alguns recursos da sua conta Vindi, é necessário enviar alguns do…" at bounding box center [902, 309] width 967 height 383
click at [109, 241] on link "Início" at bounding box center [122, 223] width 205 height 36
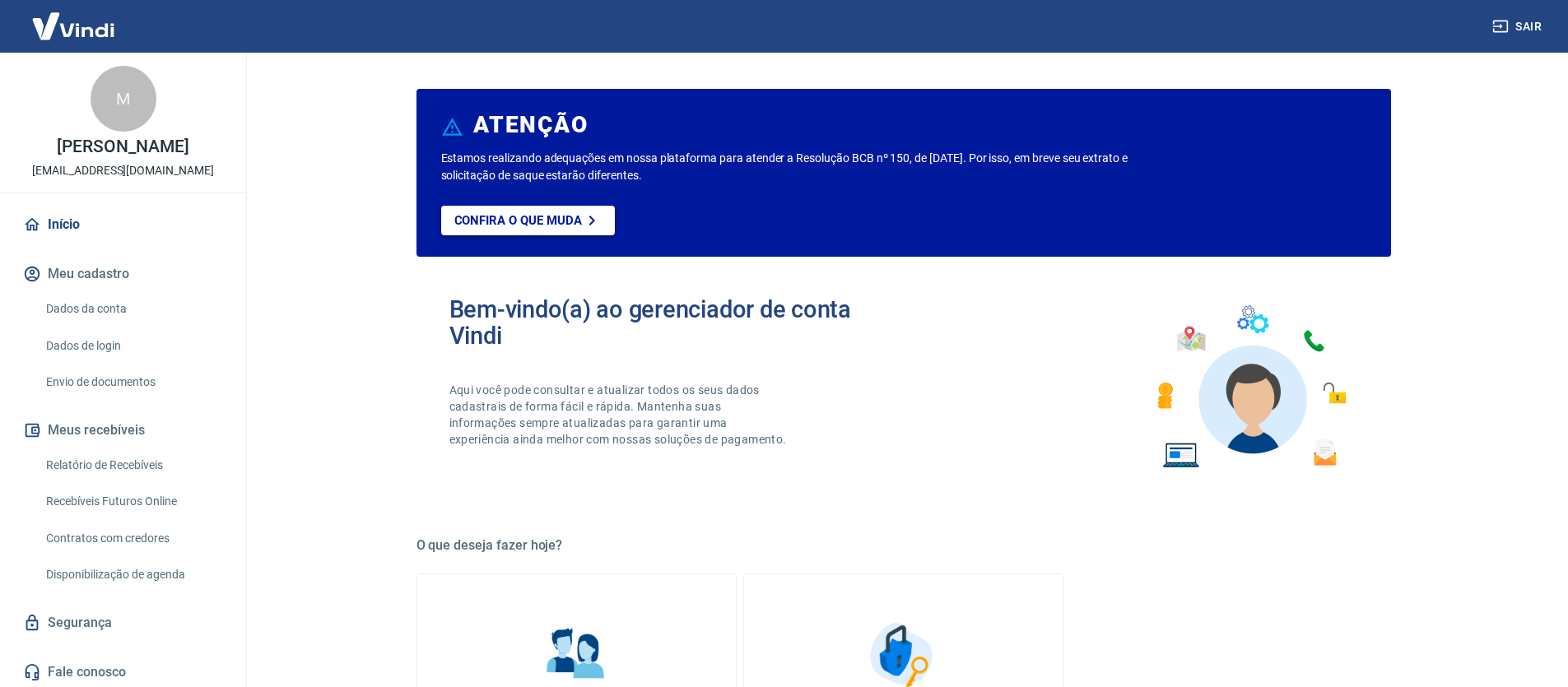
click at [598, 217] on icon at bounding box center [592, 221] width 20 height 20
click at [129, 293] on button "Meu cadastro" at bounding box center [123, 274] width 207 height 36
click at [125, 317] on link "Dados da conta" at bounding box center [133, 310] width 187 height 34
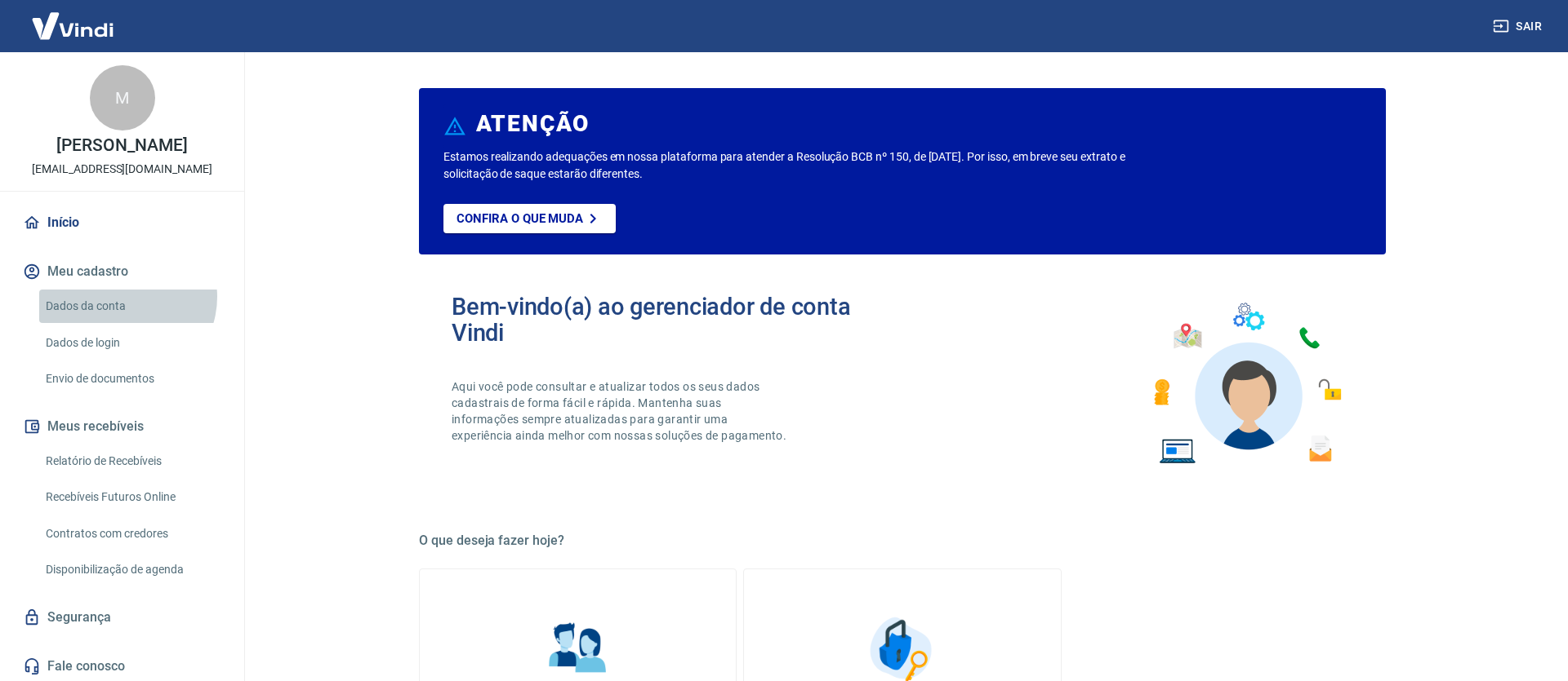
select select "SP"
select select "business"
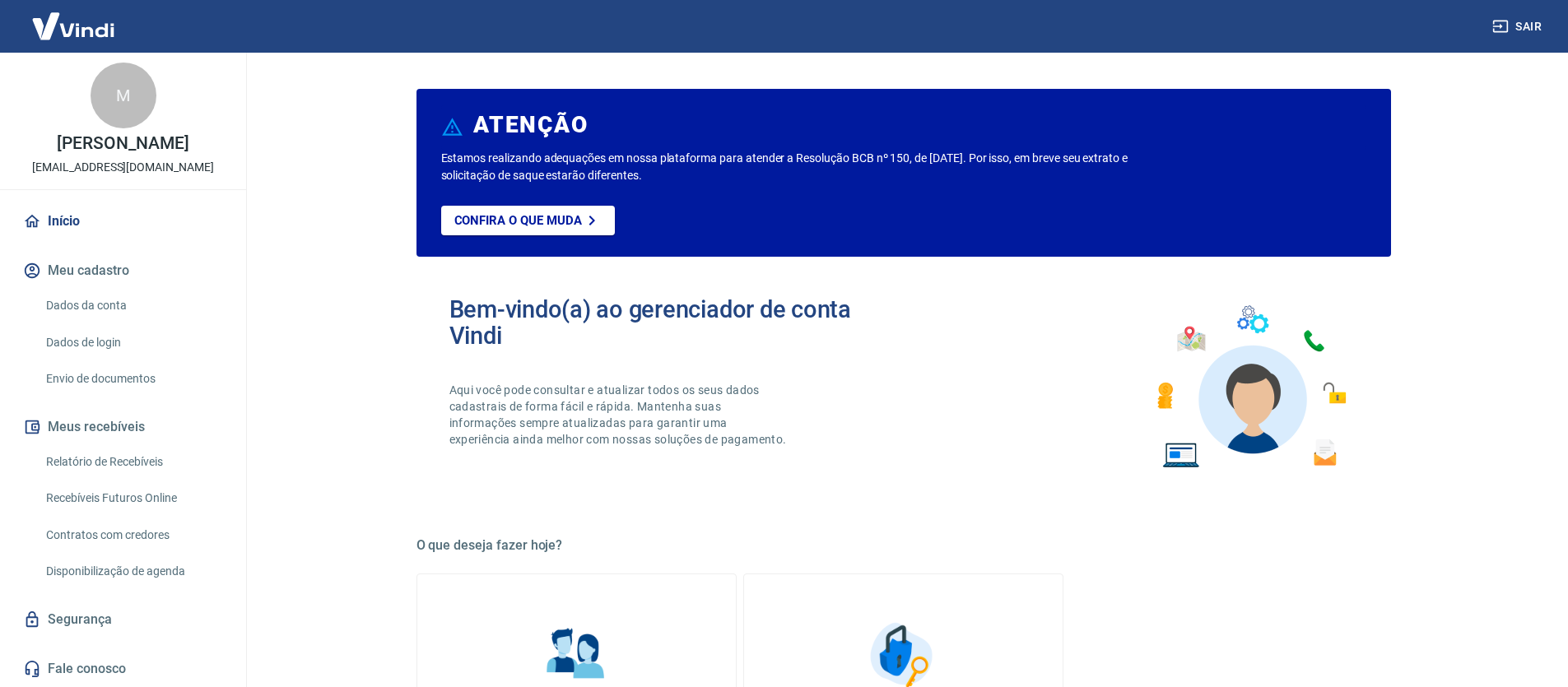
click at [101, 298] on link "Dados da conta" at bounding box center [133, 306] width 187 height 34
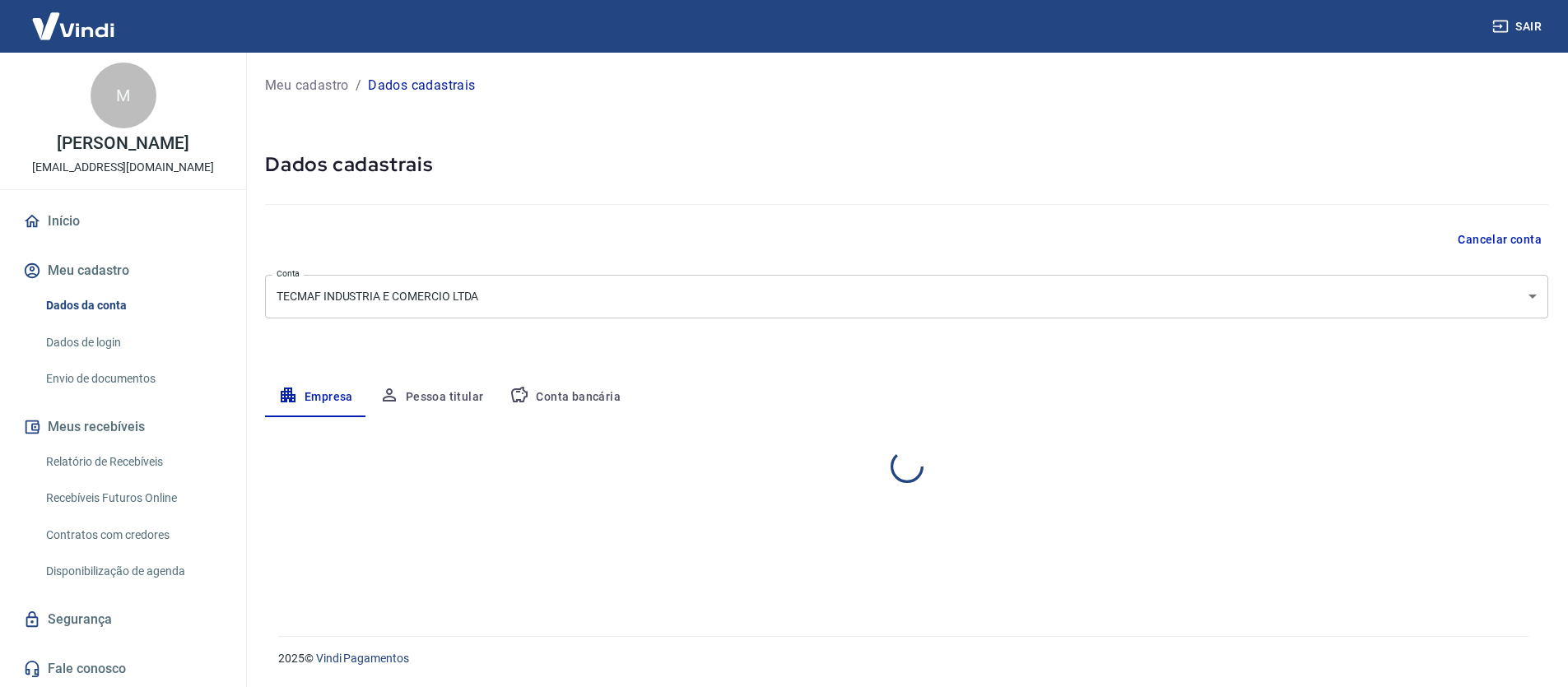
select select "SP"
select select "business"
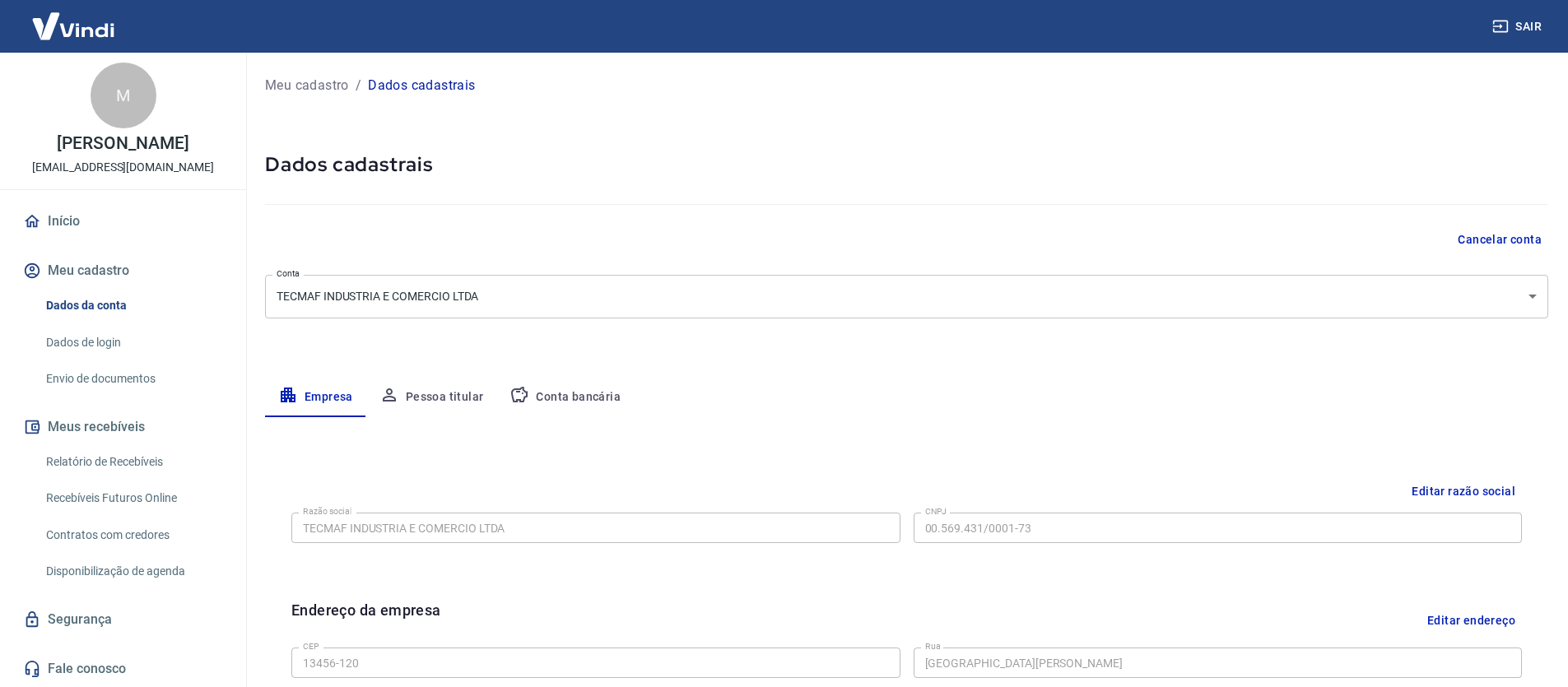
click at [117, 336] on link "Dados de login" at bounding box center [133, 343] width 187 height 34
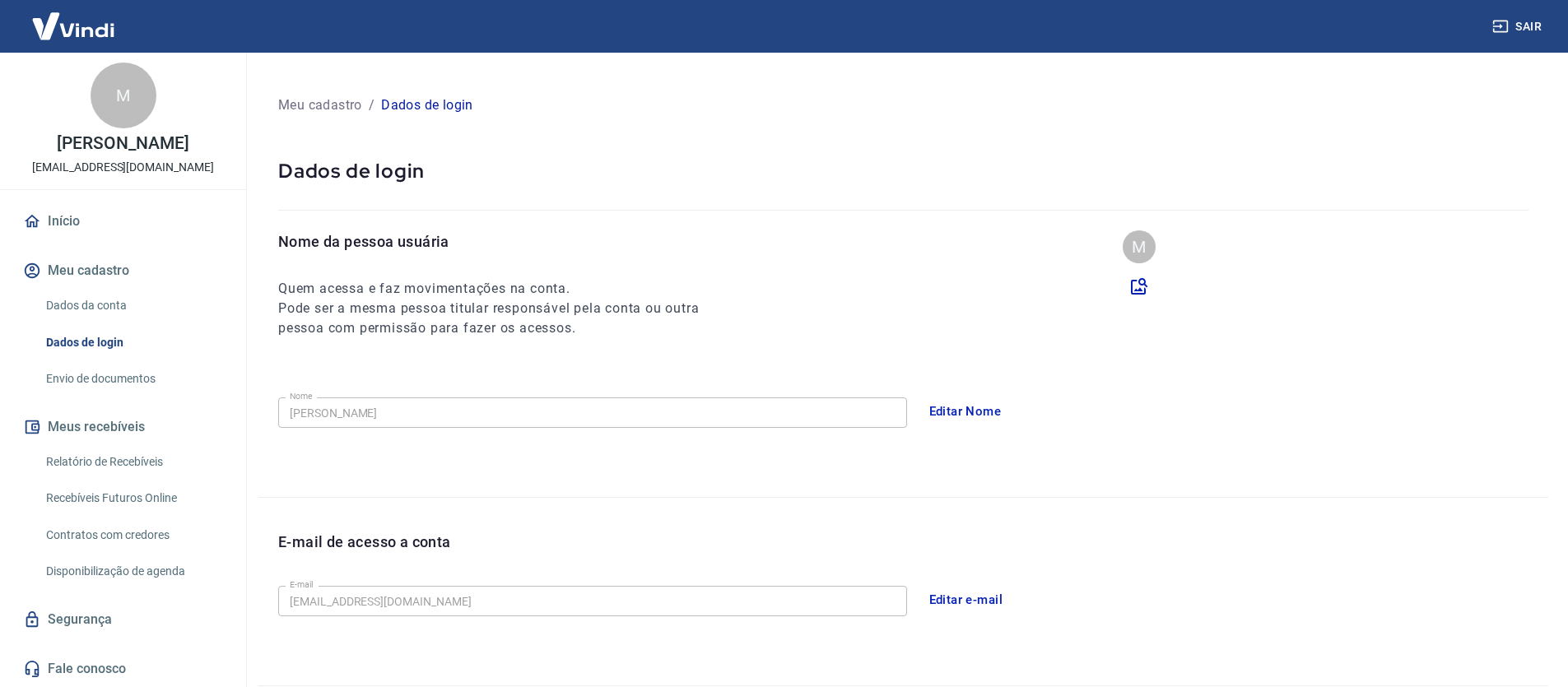
scroll to position [171, 0]
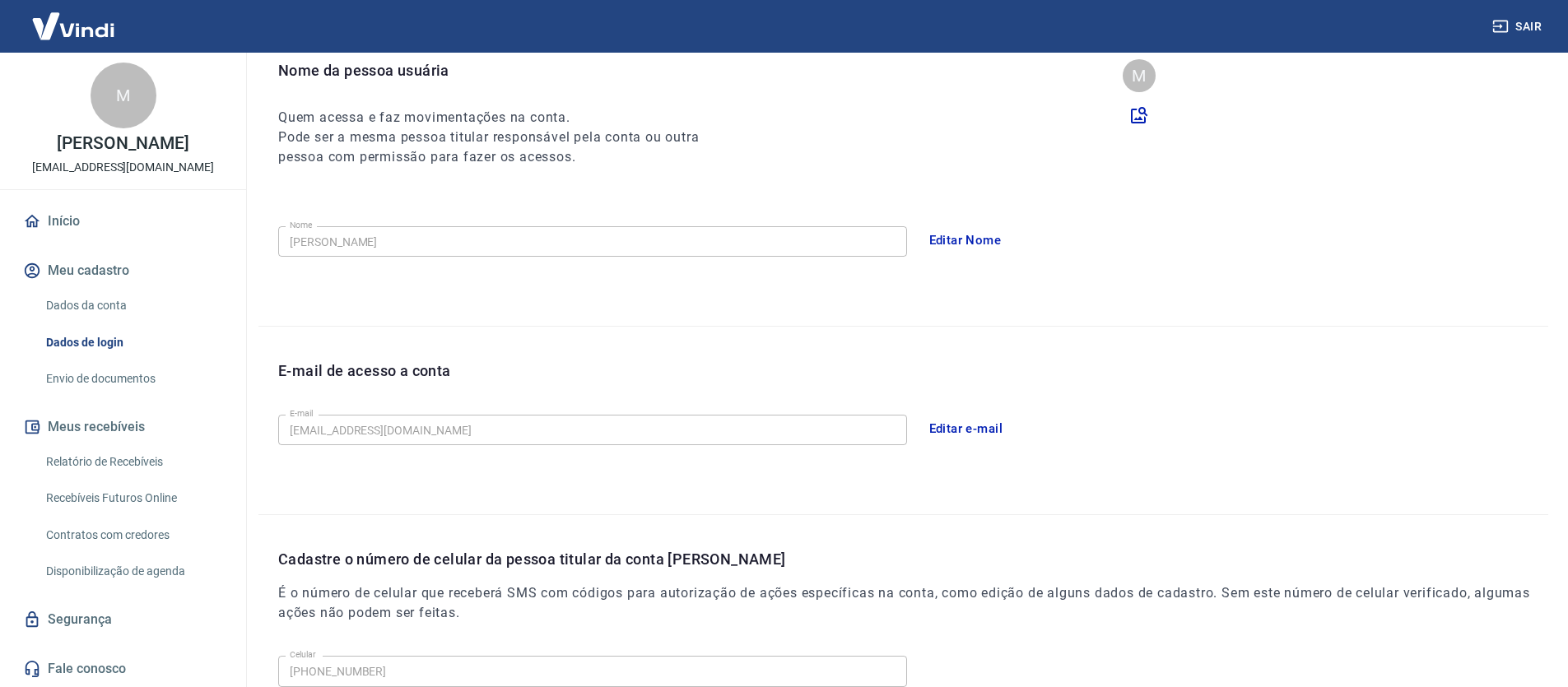
click at [97, 367] on link "Envio de documentos" at bounding box center [133, 379] width 187 height 34
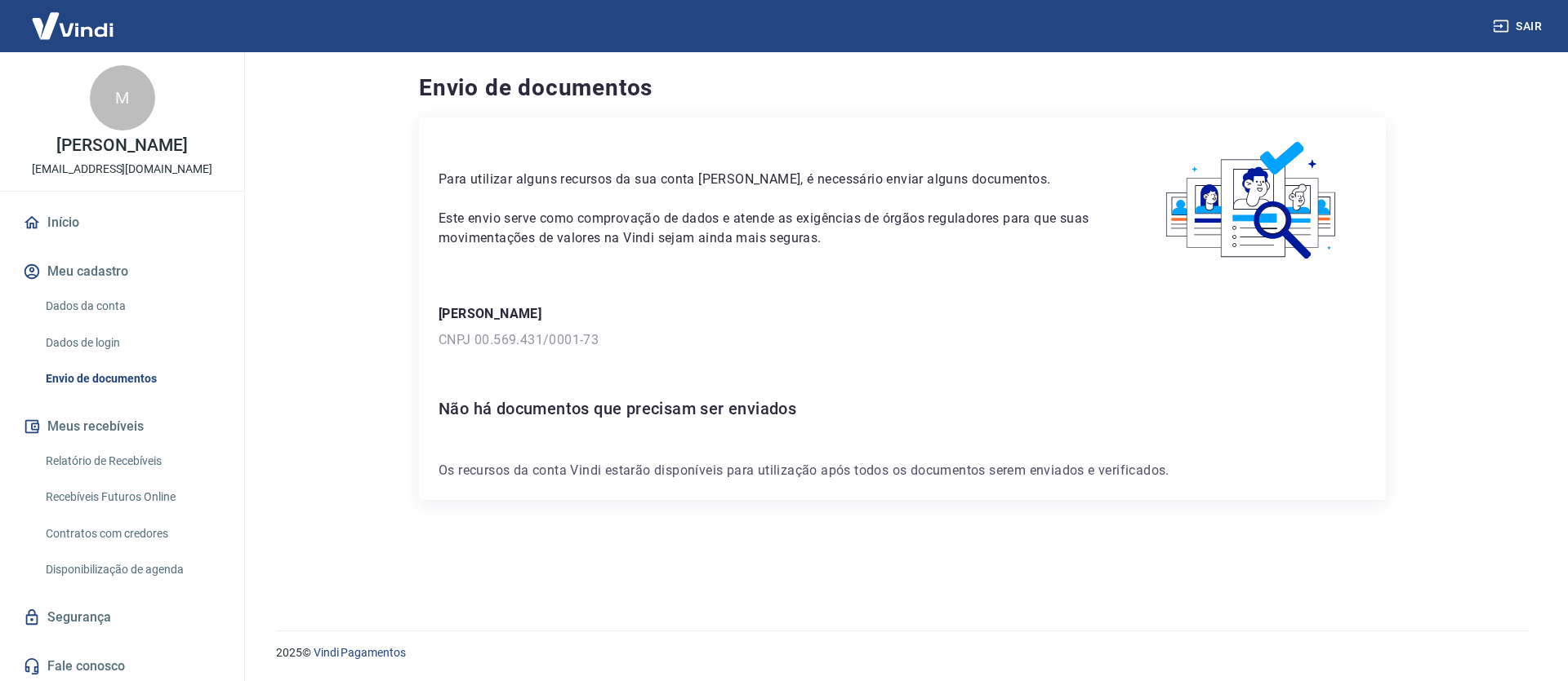
click at [93, 241] on link "Início" at bounding box center [122, 223] width 205 height 36
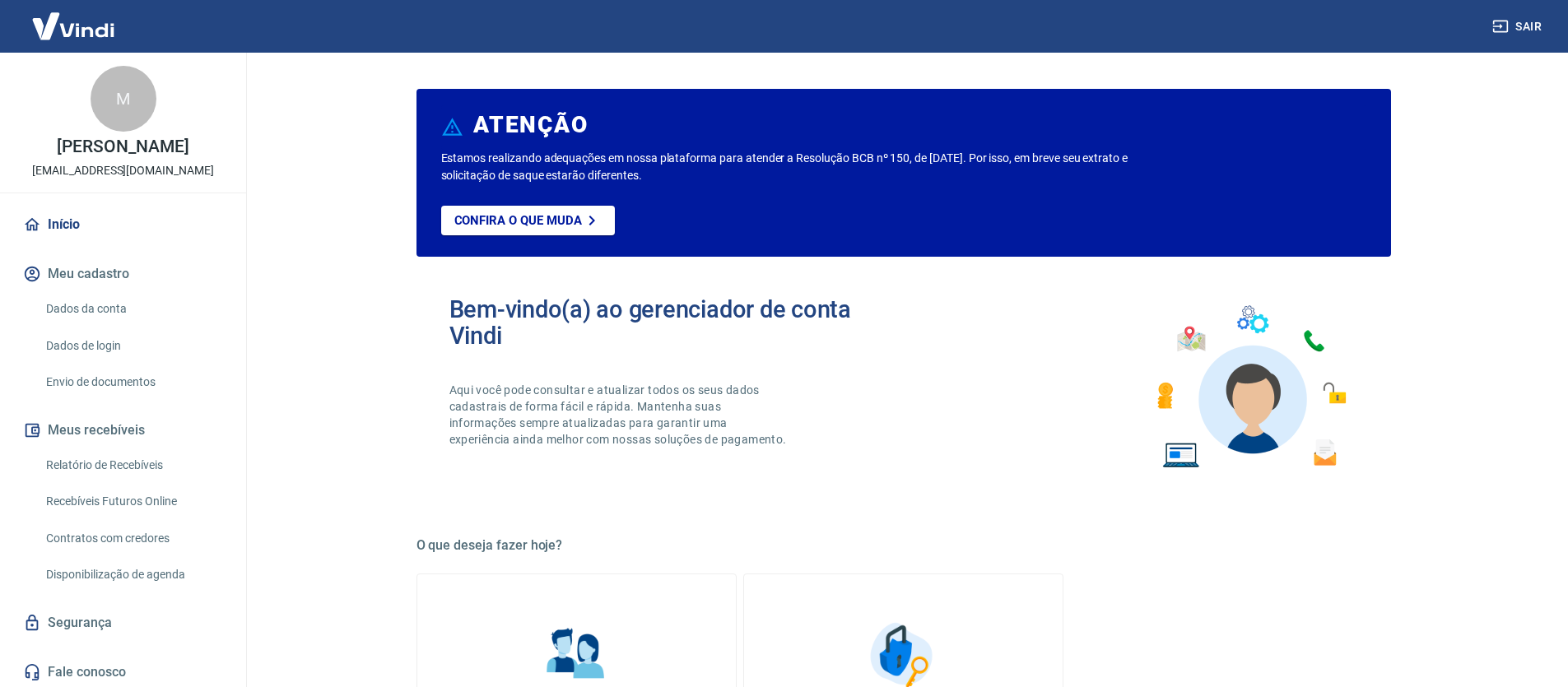
click at [912, 470] on div "Bem-vindo(a) ao gerenciador de conta Vindi Aqui você pode consultar e atualizar…" at bounding box center [903, 386] width 974 height 235
